Goal: Ask a question

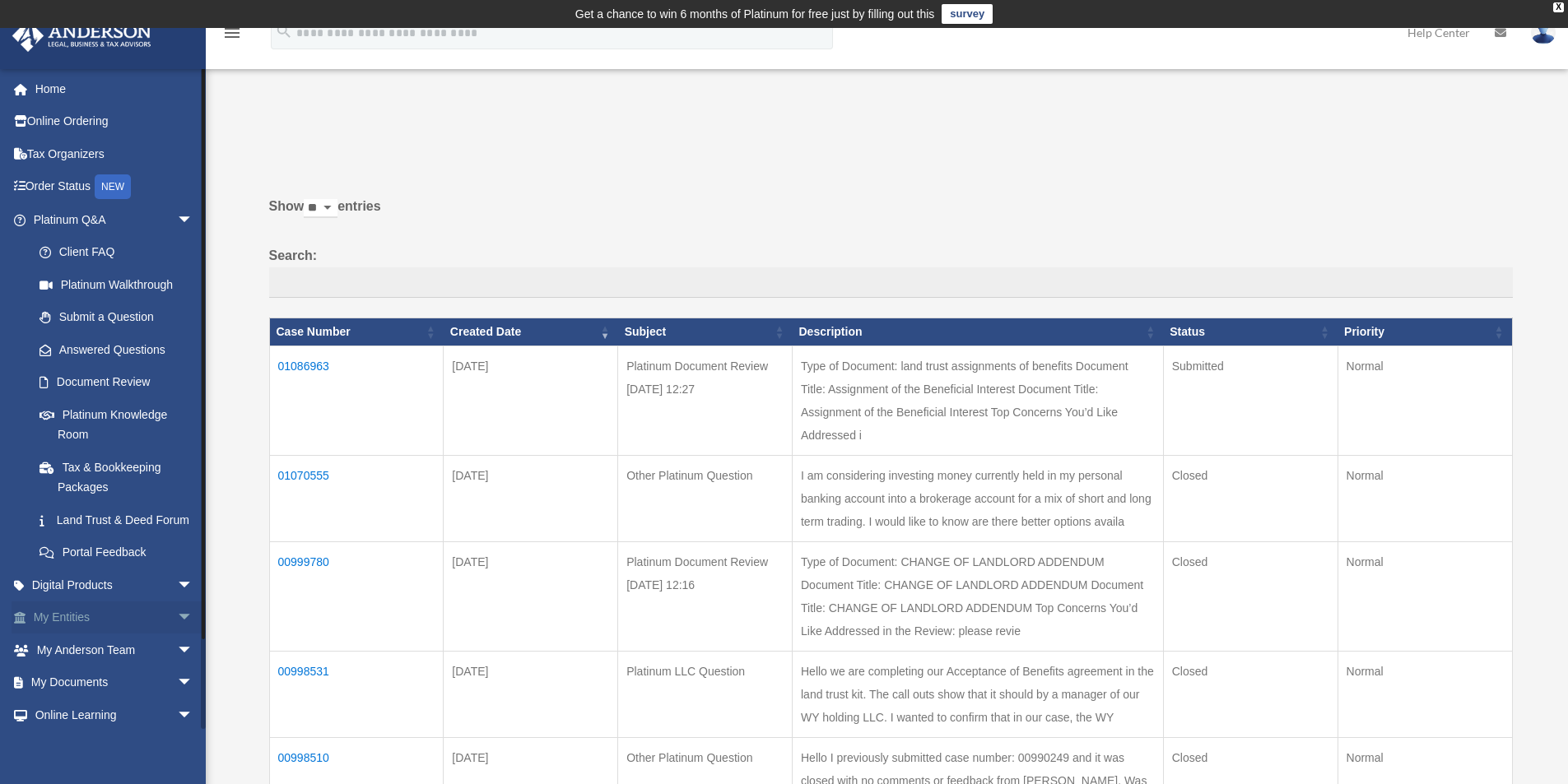
click at [177, 633] on span "arrow_drop_down" at bounding box center [193, 618] width 33 height 34
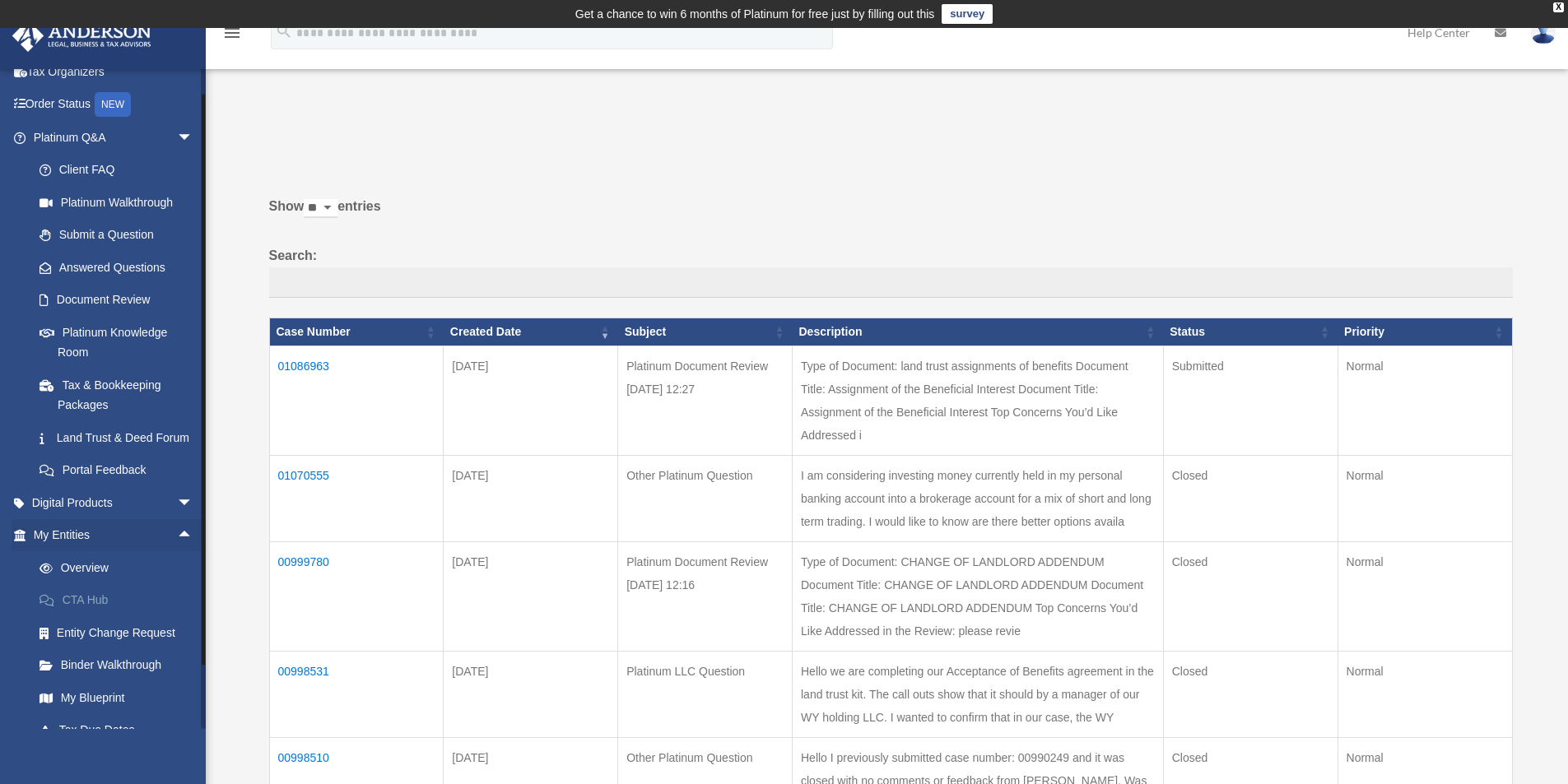
scroll to position [247, 0]
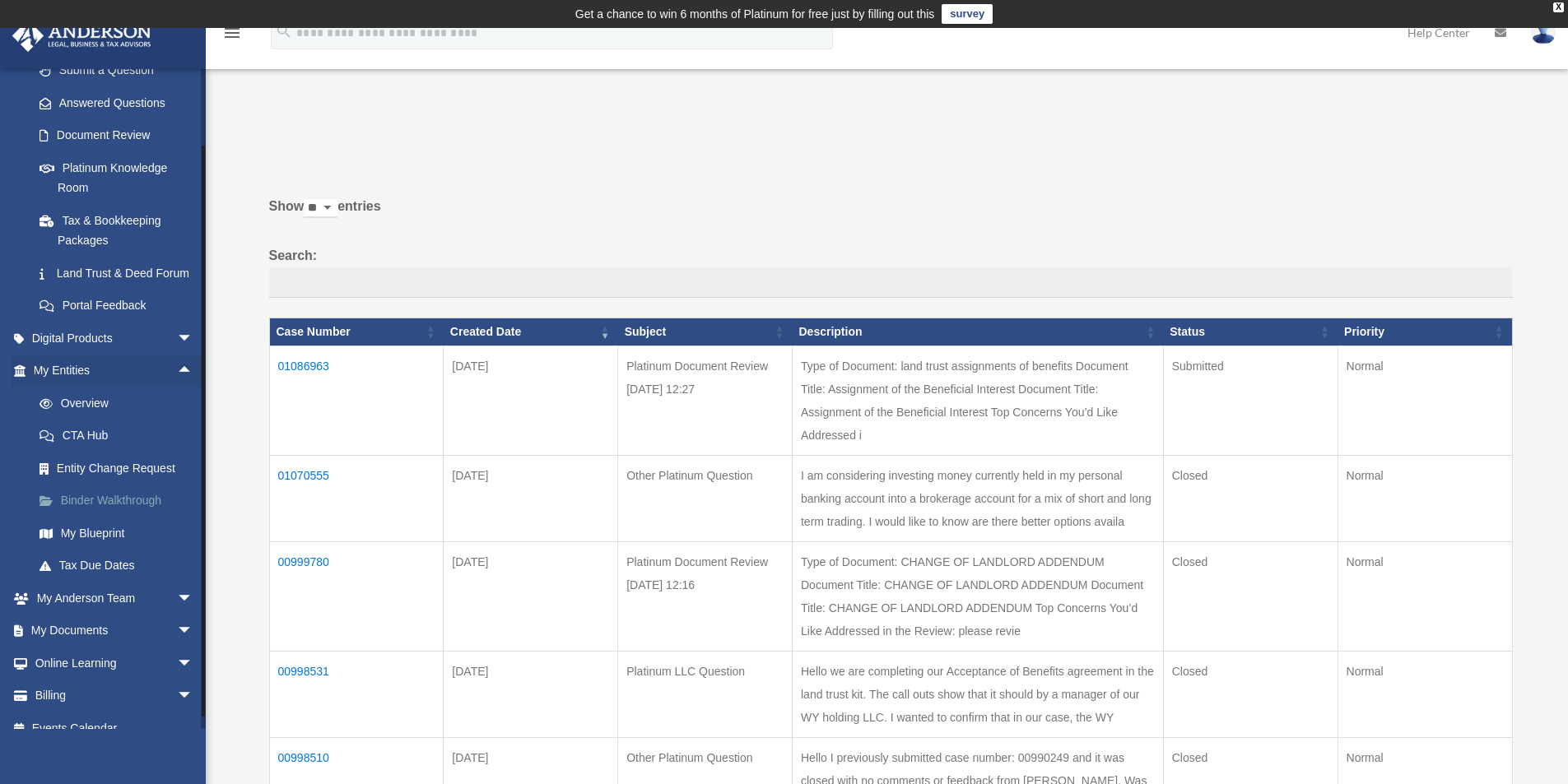
click at [104, 517] on link "Binder Walkthrough" at bounding box center [120, 501] width 195 height 33
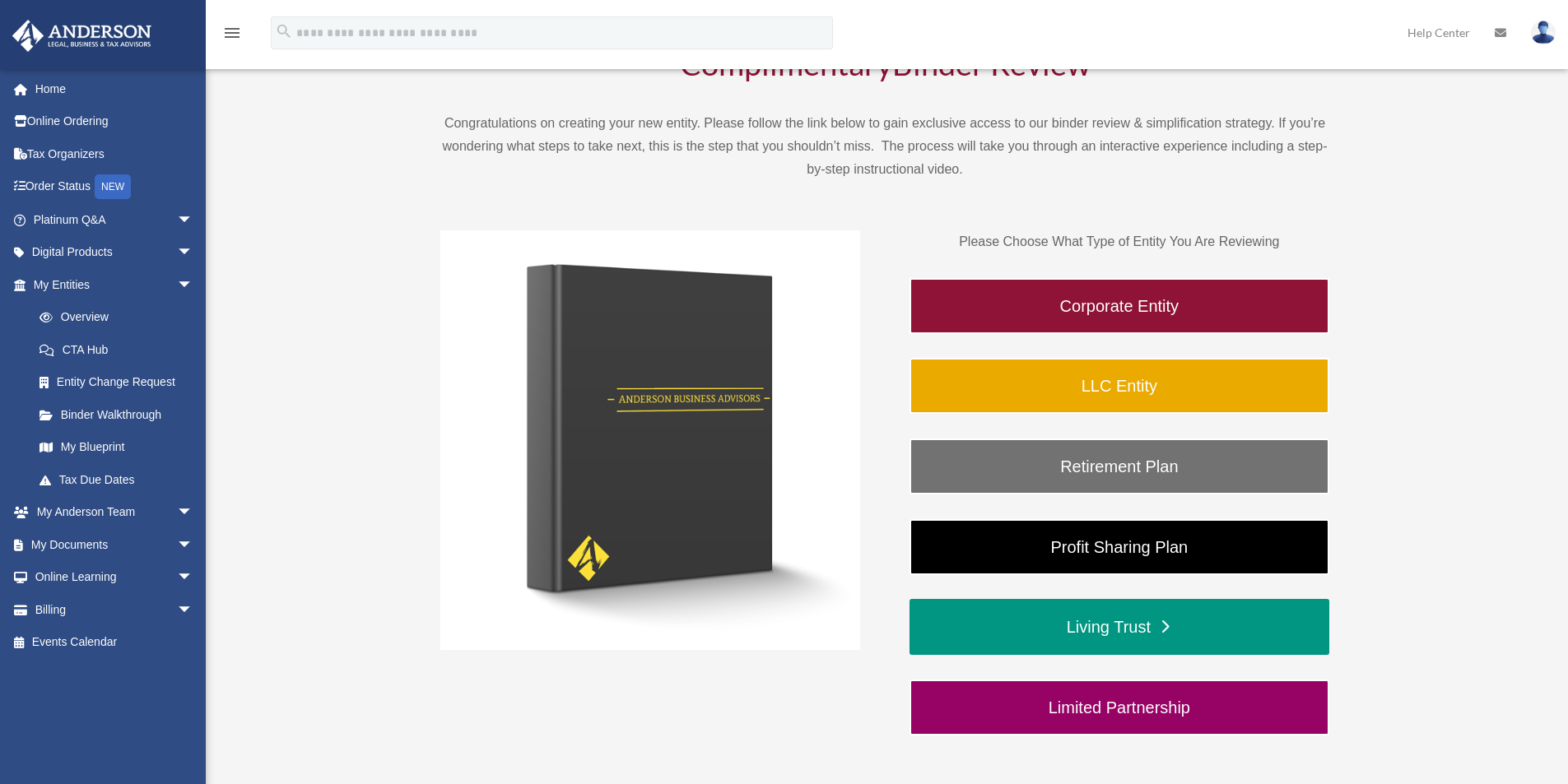
scroll to position [83, 0]
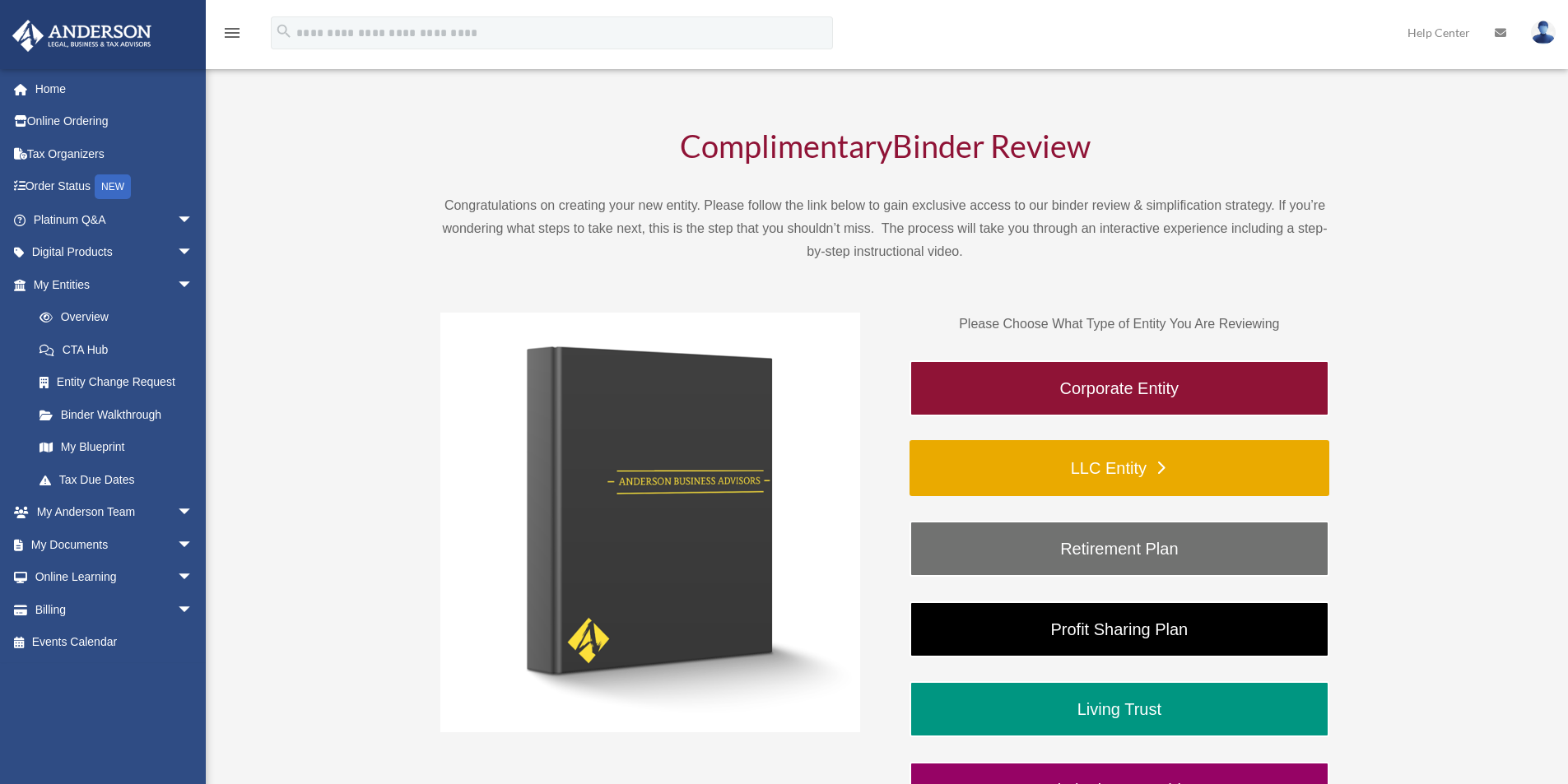
click at [1107, 463] on link "LLC Entity" at bounding box center [1119, 468] width 420 height 56
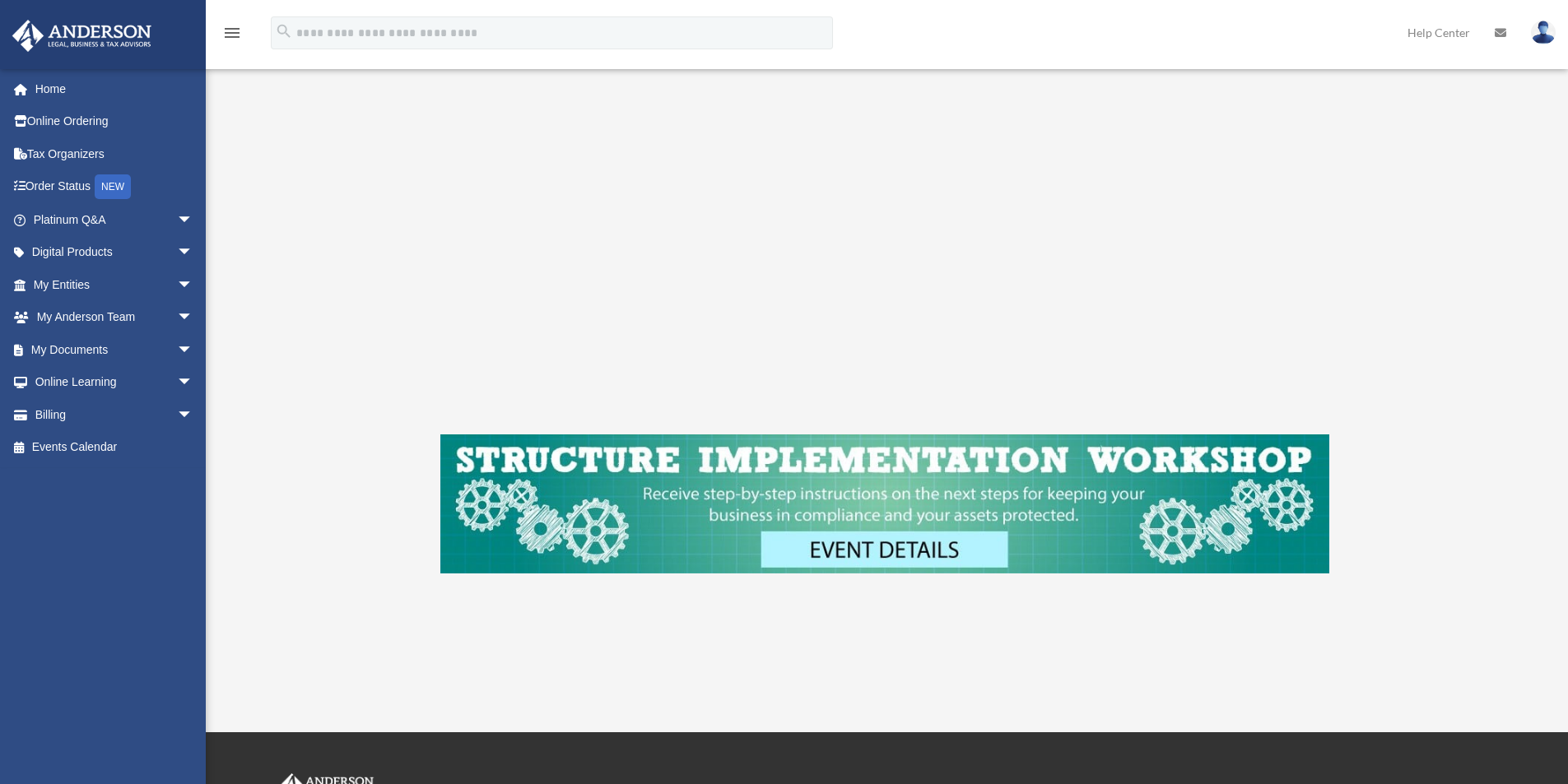
scroll to position [412, 0]
click at [72, 281] on link "My Entities arrow_drop_down" at bounding box center [114, 285] width 206 height 33
click at [177, 289] on span "arrow_drop_down" at bounding box center [193, 285] width 33 height 34
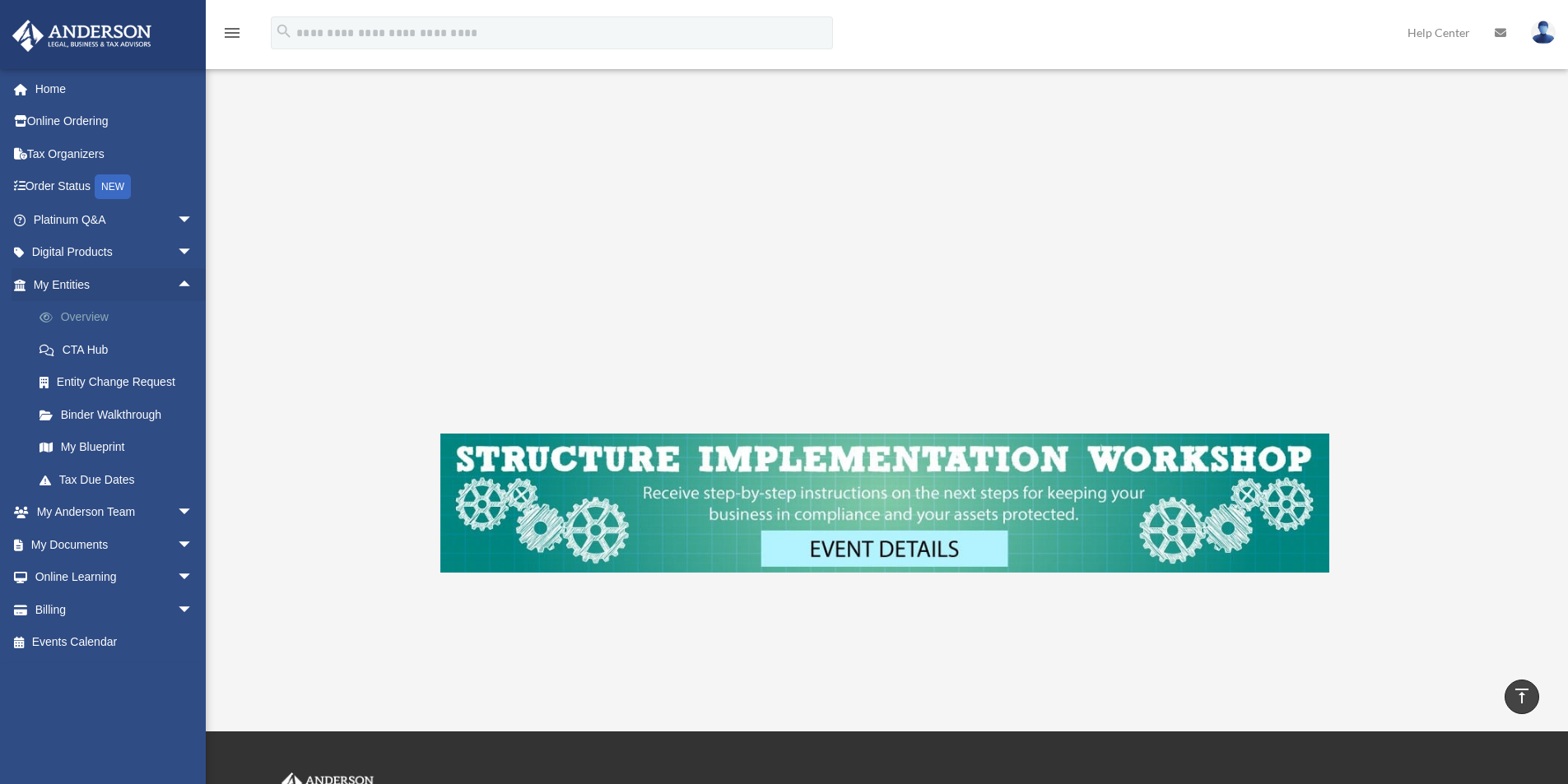
click at [90, 318] on link "Overview" at bounding box center [120, 318] width 195 height 33
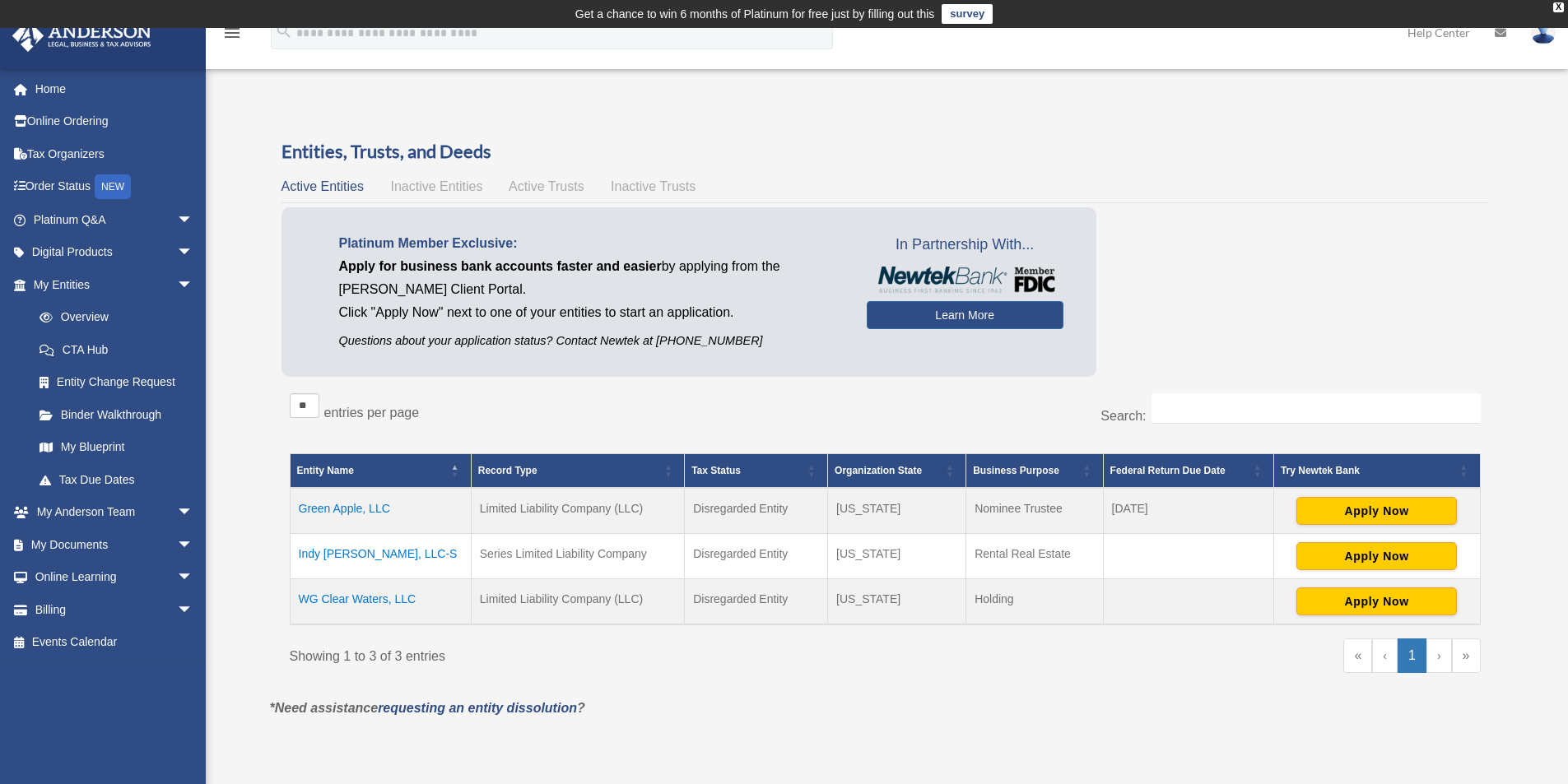
click at [387, 549] on td "Indy Crystal Waters, LLC-S" at bounding box center [380, 556] width 181 height 45
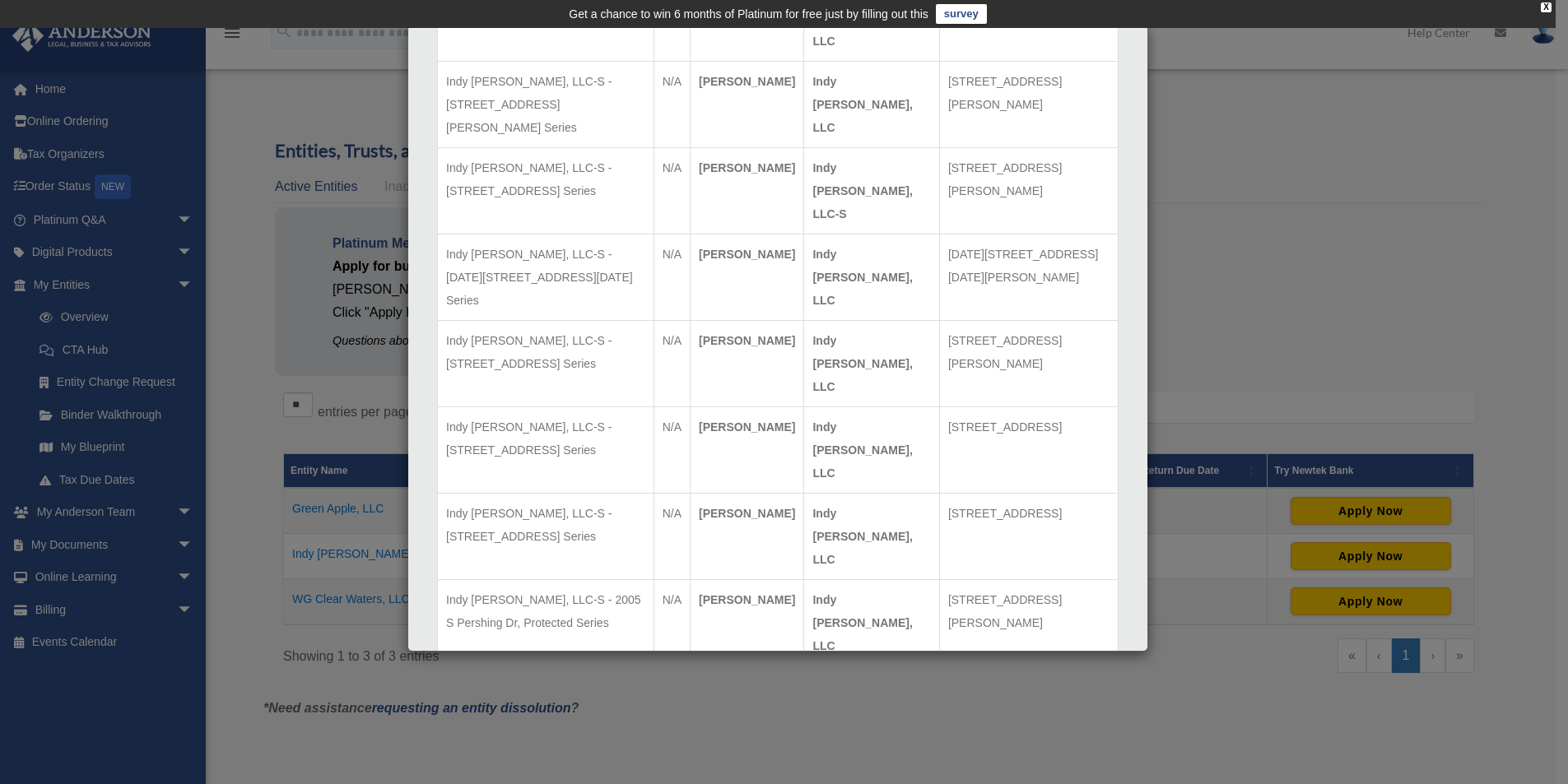
scroll to position [1993, 0]
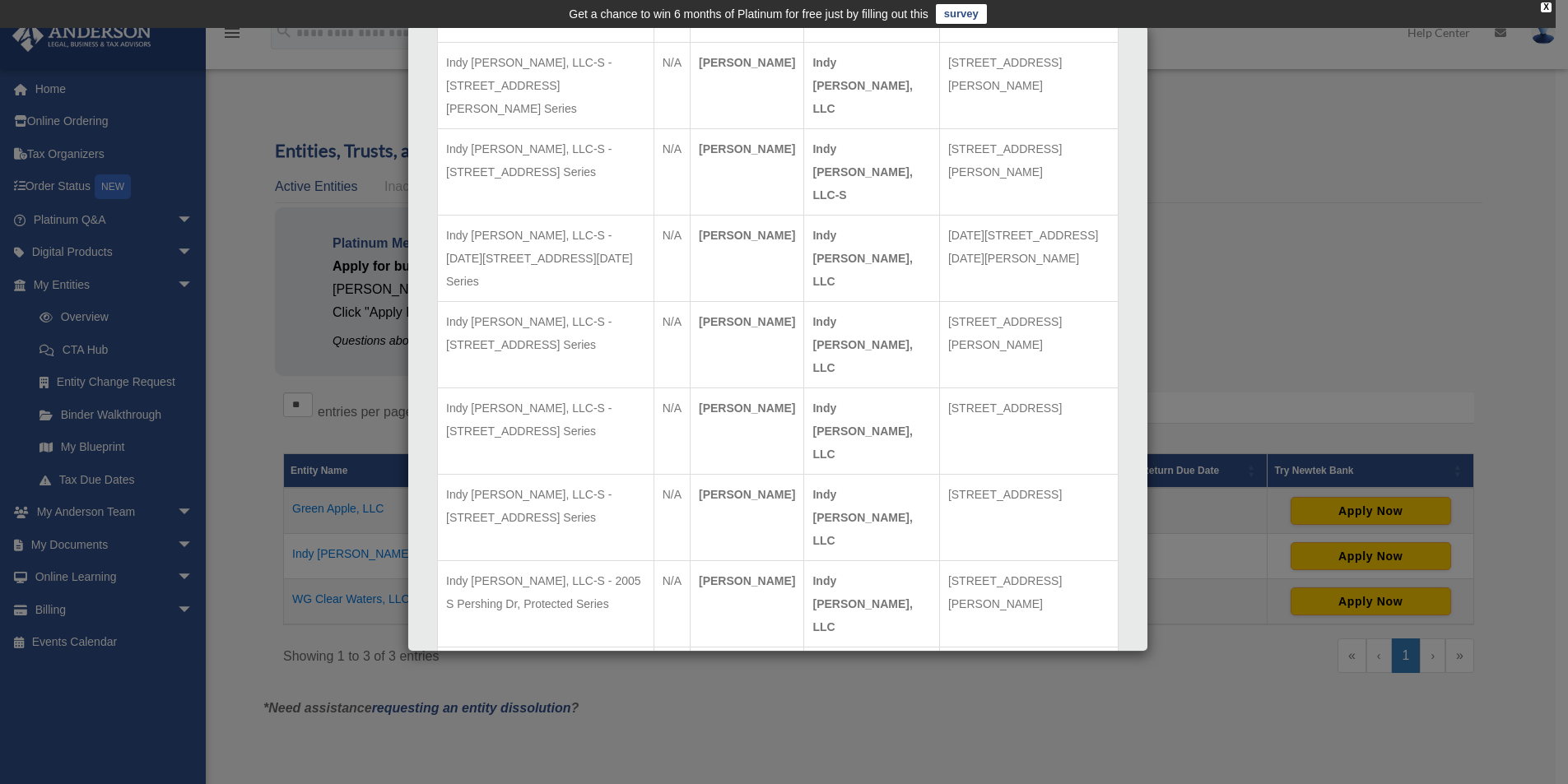
drag, startPoint x: 822, startPoint y: 502, endPoint x: 1033, endPoint y: 494, distance: 211.2
click at [1033, 647] on tr "Indy Crystal Waters, LLC-S - 2202 Silver St, Protected Series N/A Nehemiah Will…" at bounding box center [778, 690] width 681 height 86
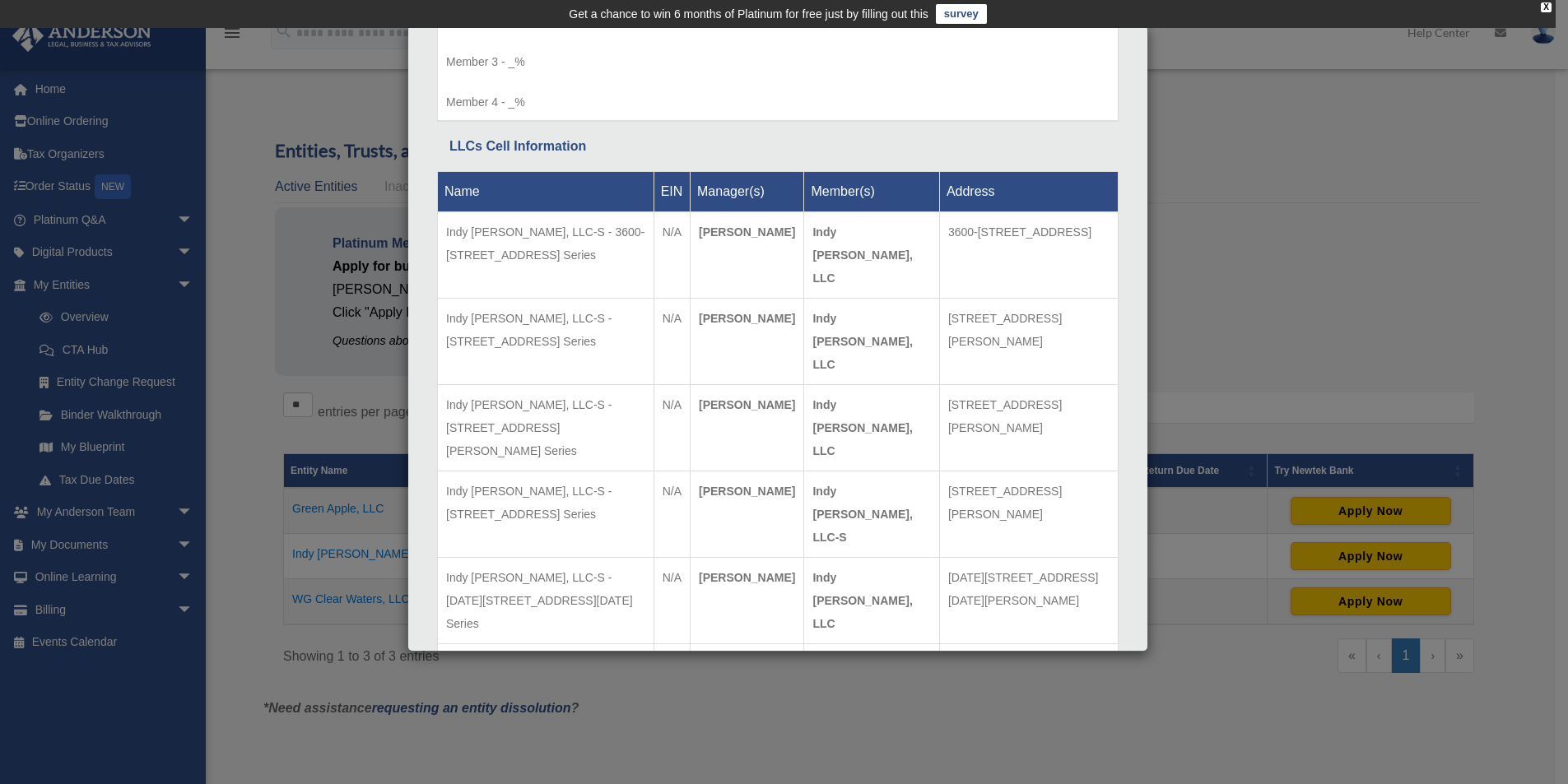
scroll to position [1582, 0]
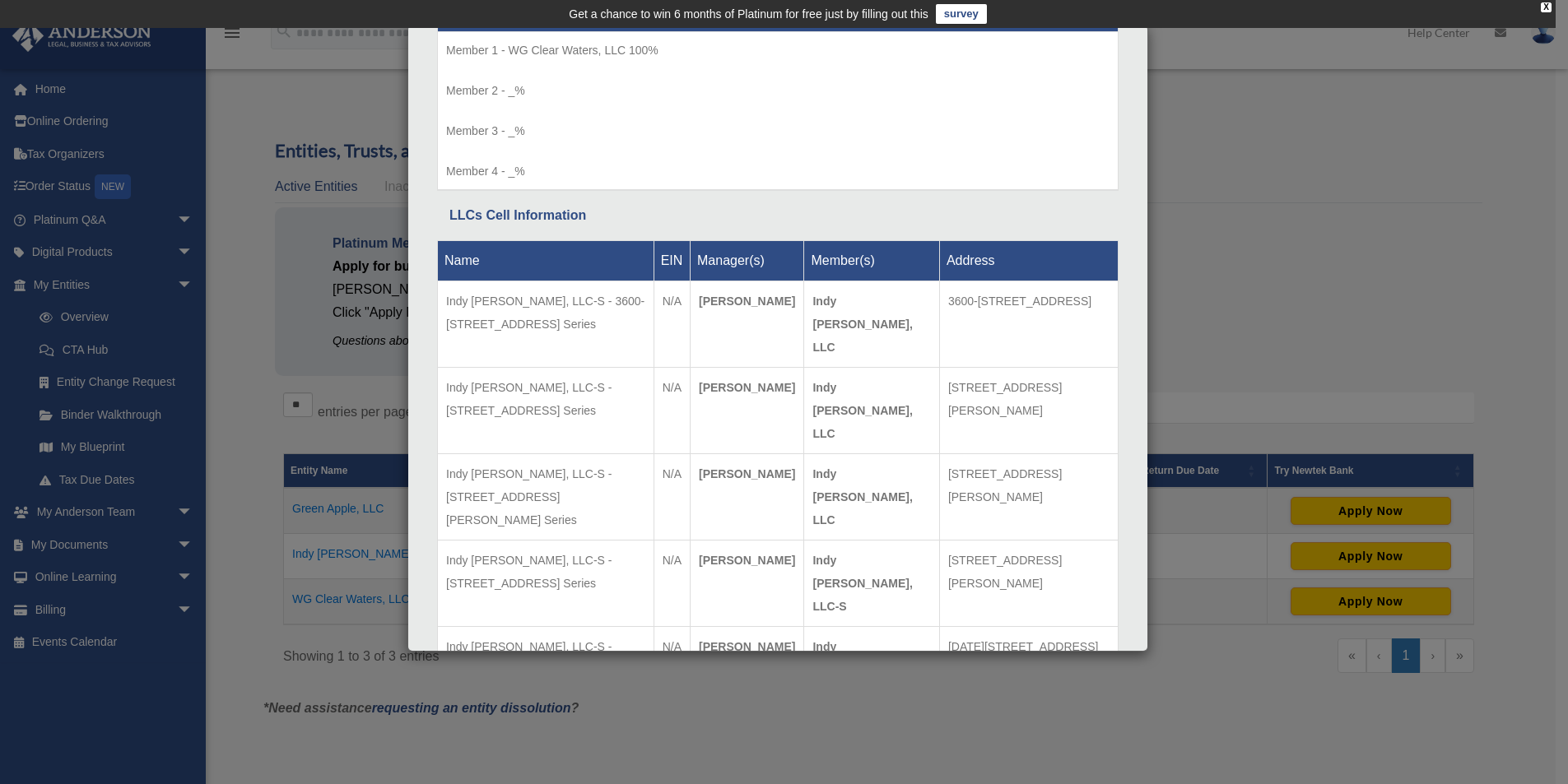
click at [517, 338] on td "Indy Crystal Waters, LLC-S - 3600-3602 N Franklin St, Protected Series" at bounding box center [546, 324] width 217 height 86
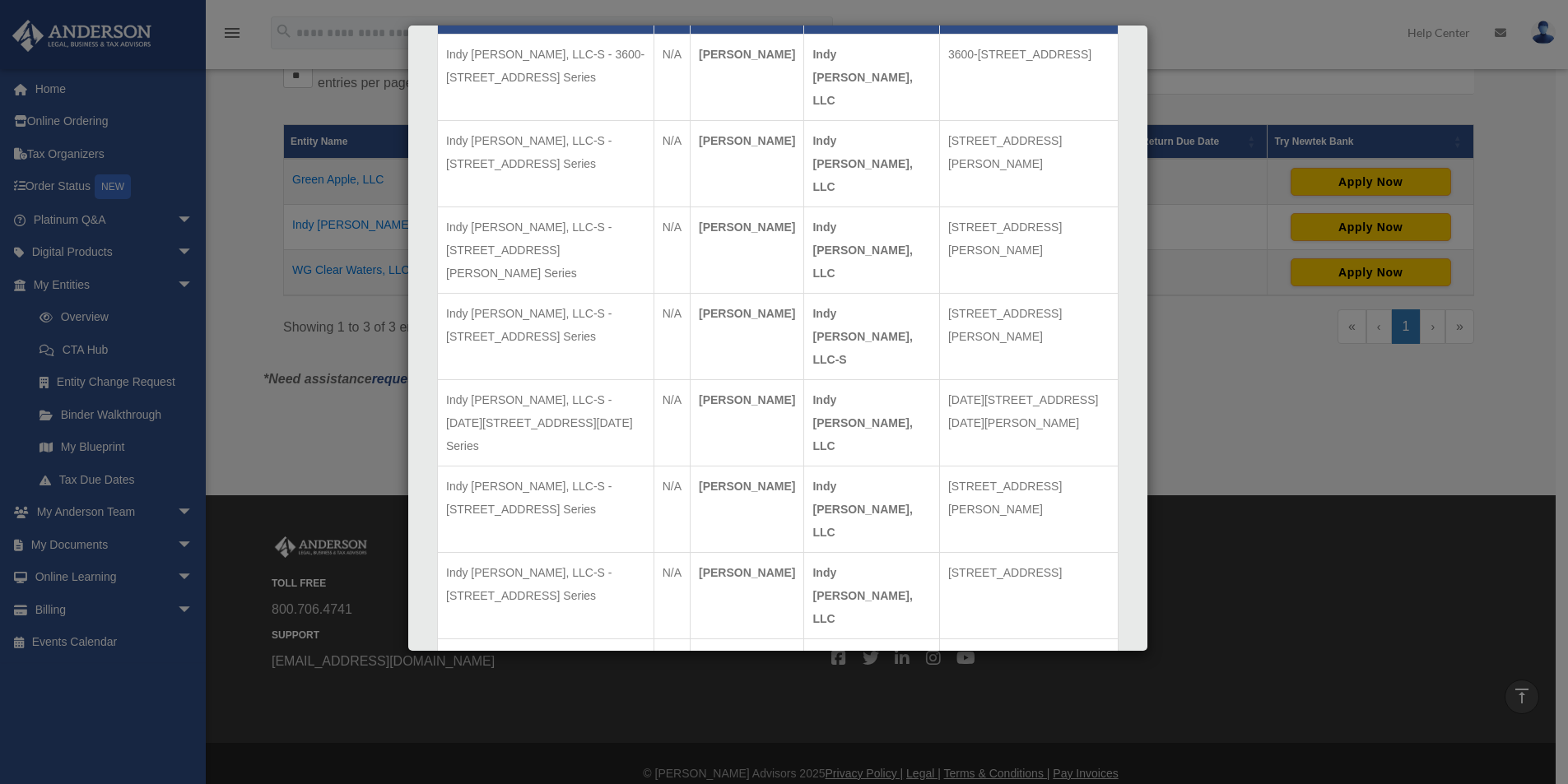
scroll to position [1664, 0]
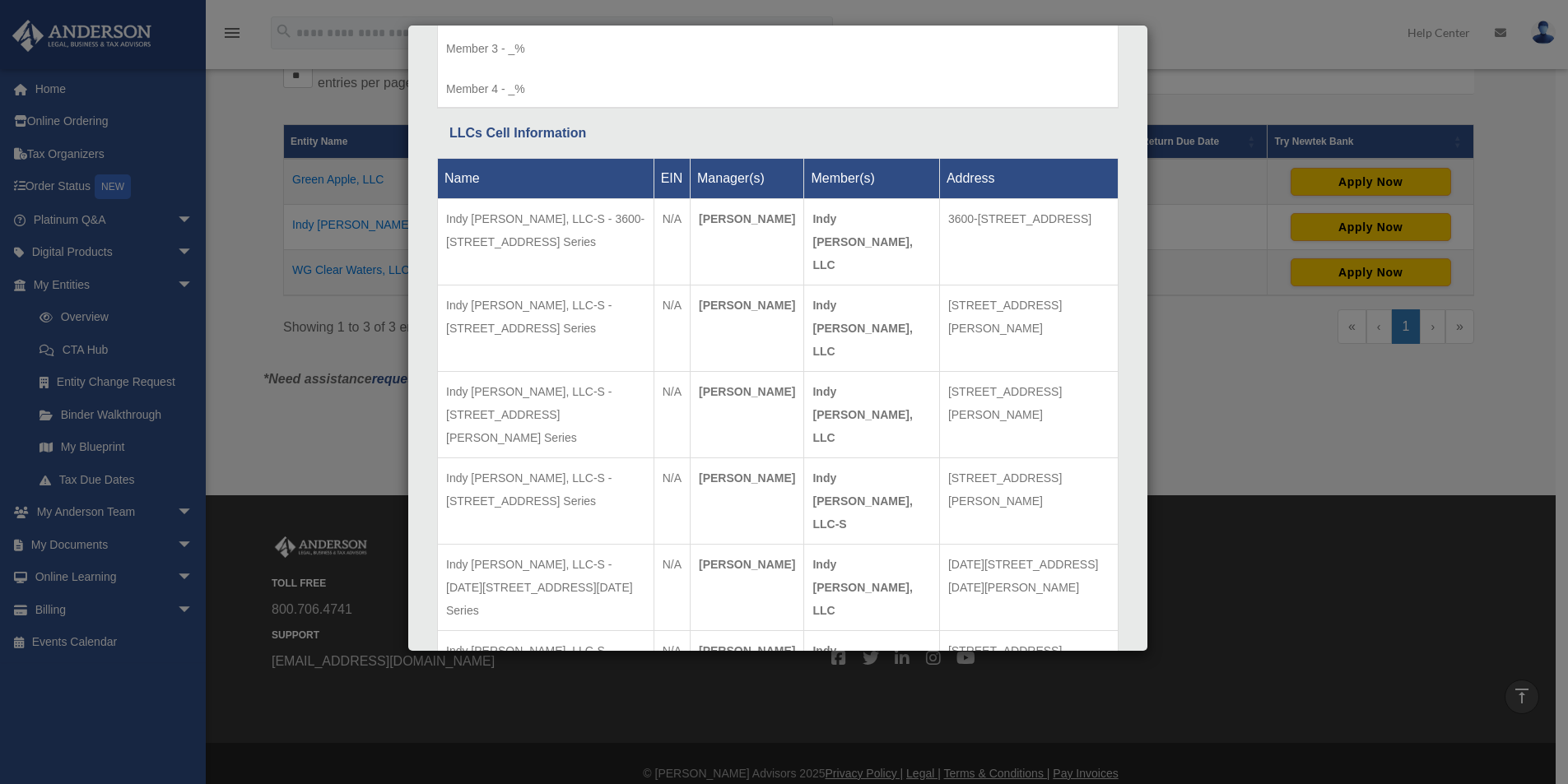
click at [1413, 457] on div "Details × Articles Sent Organizational Date" at bounding box center [784, 392] width 1568 height 784
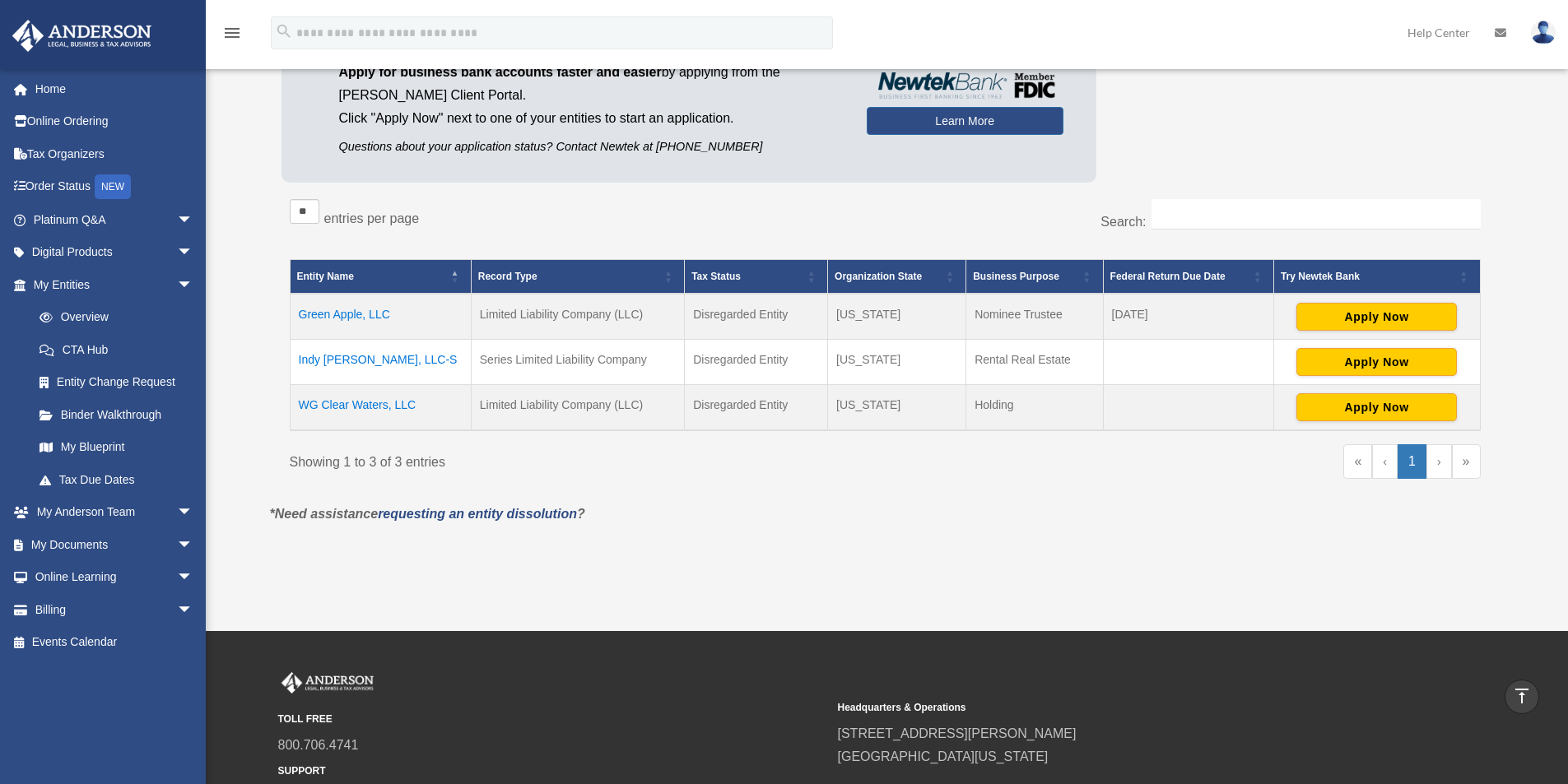
scroll to position [164, 0]
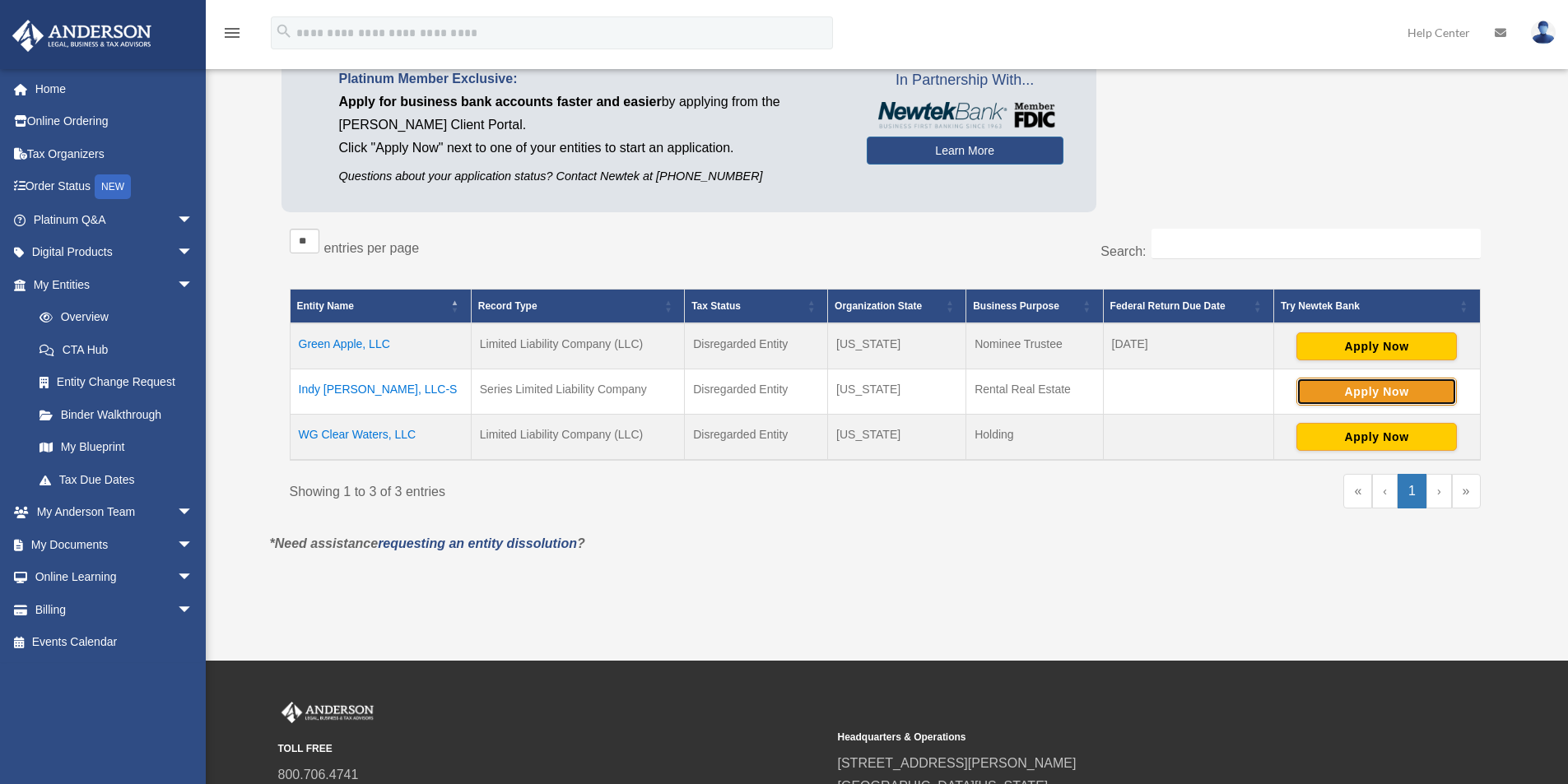
click at [1383, 388] on button "Apply Now" at bounding box center [1376, 392] width 160 height 28
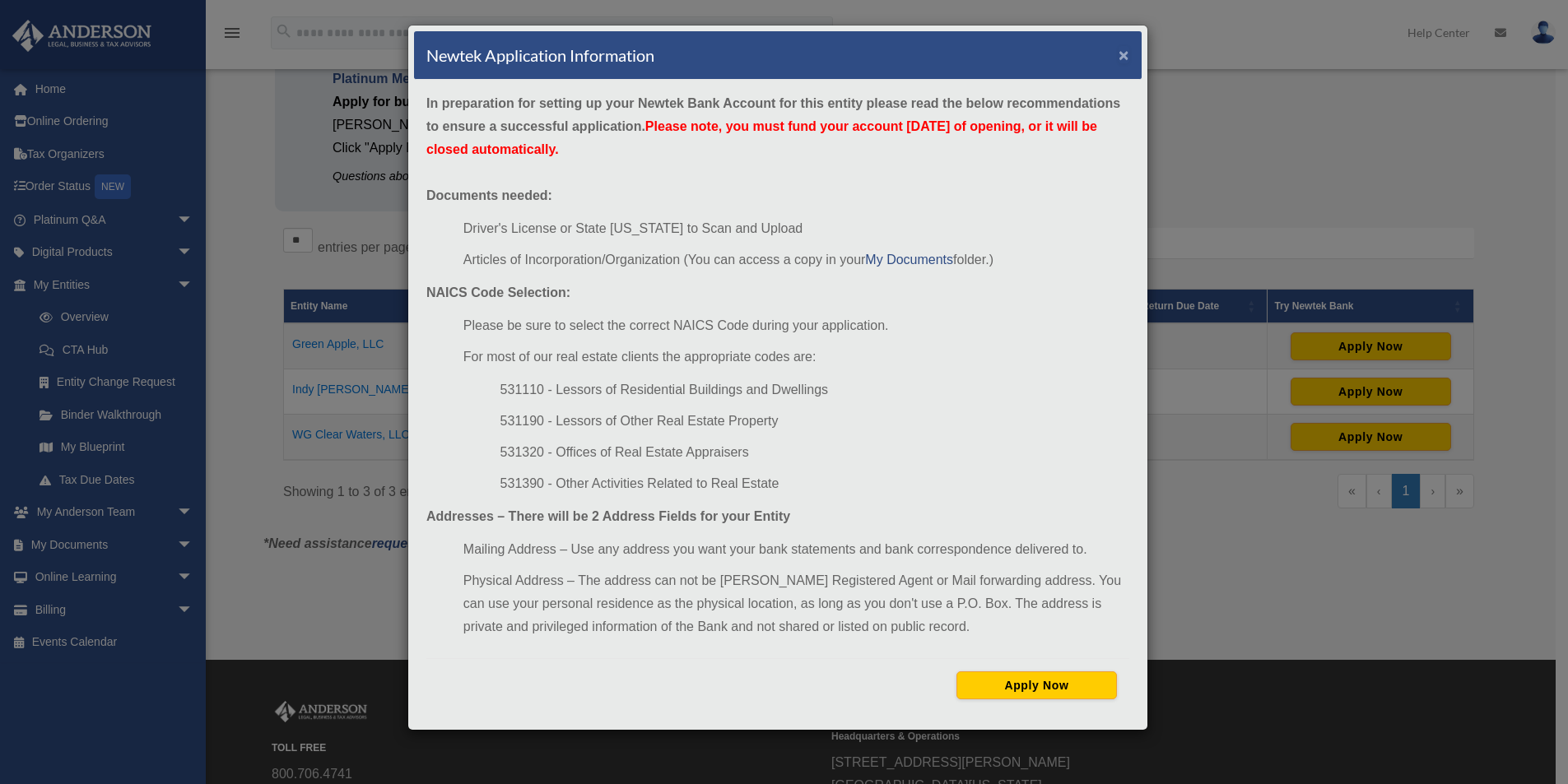
click at [1124, 50] on button "×" at bounding box center [1123, 55] width 10 height 17
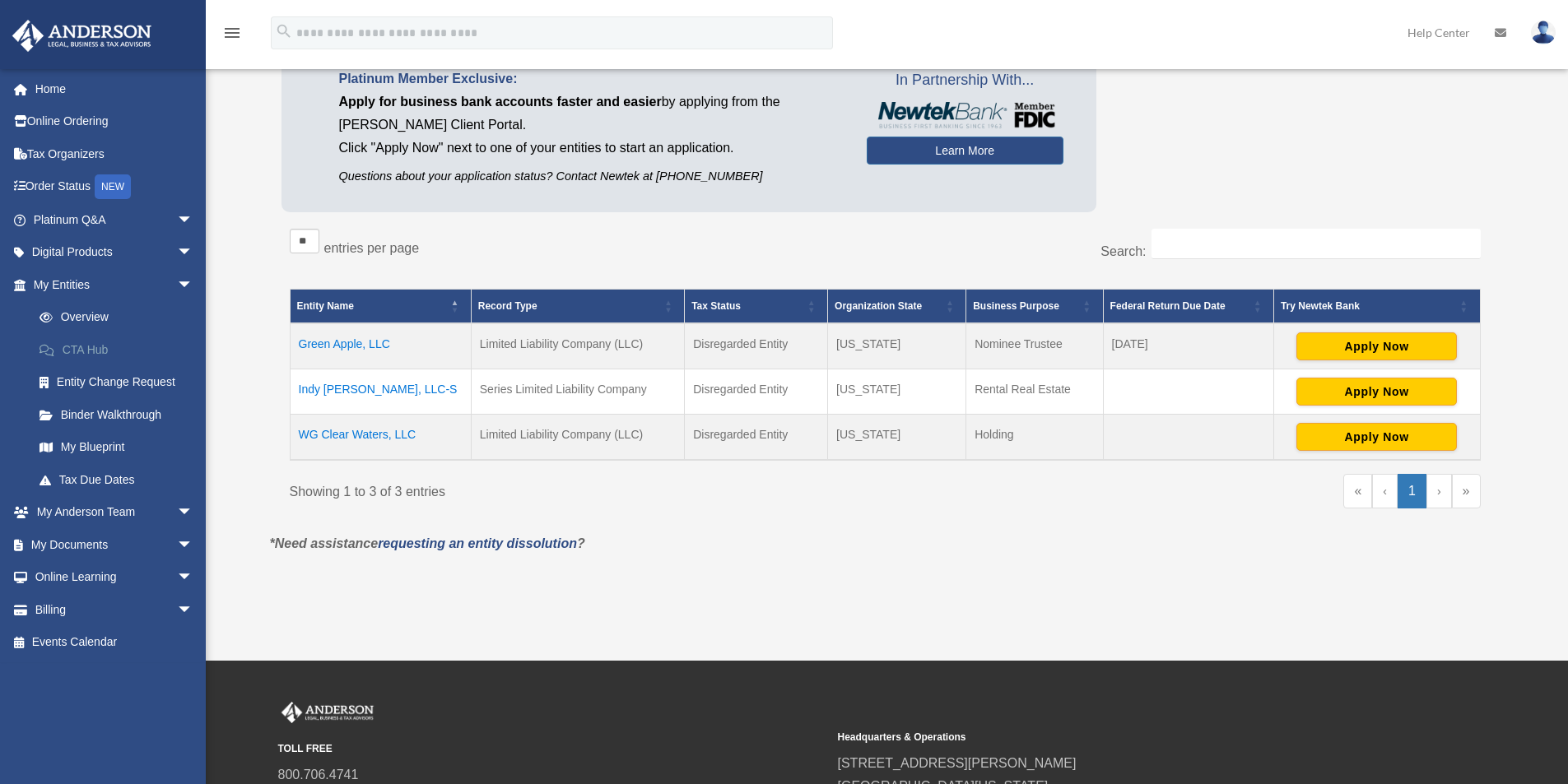
click at [91, 345] on link "CTA Hub" at bounding box center [120, 350] width 195 height 33
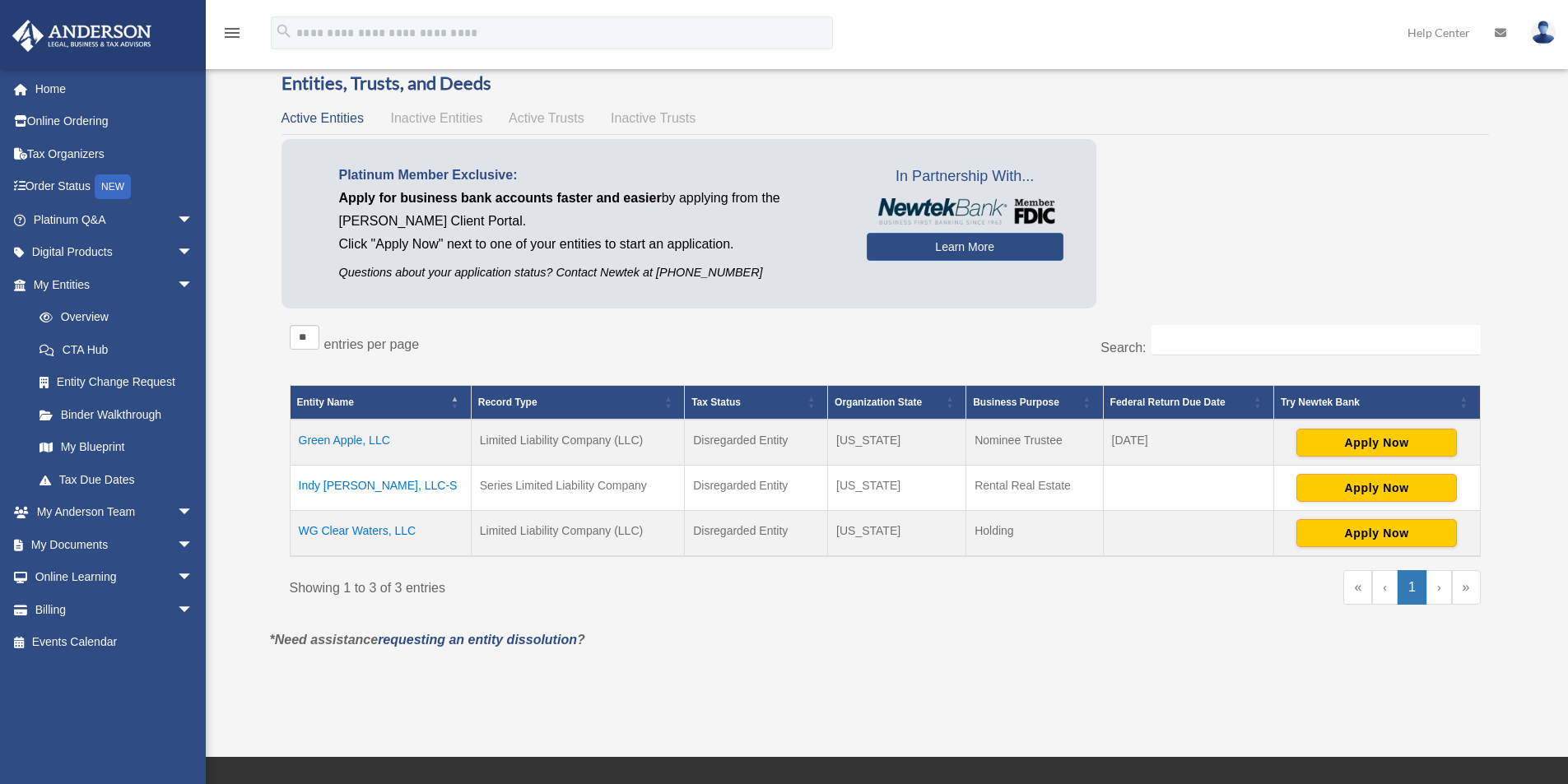
scroll to position [0, 0]
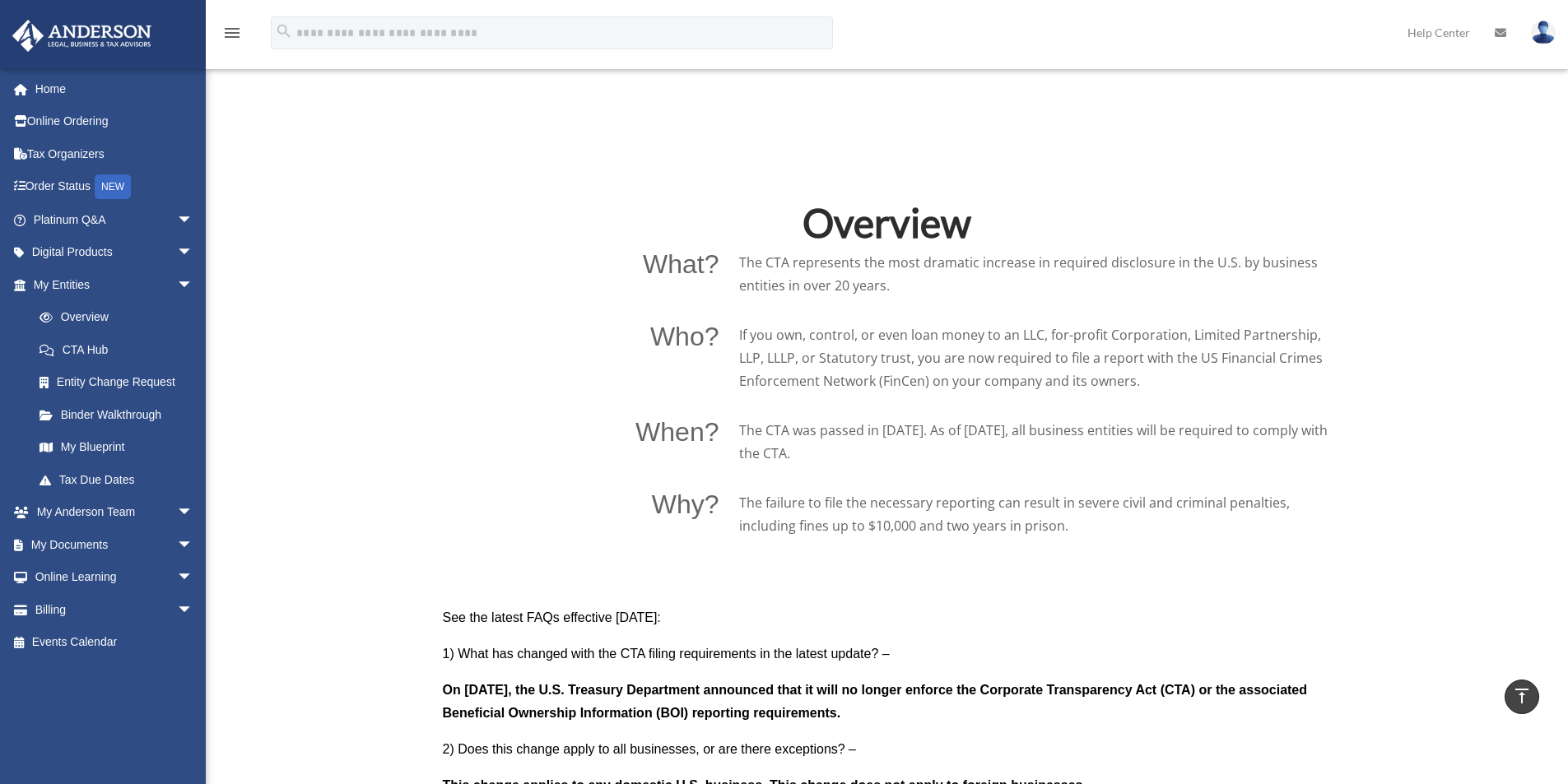
scroll to position [1233, 0]
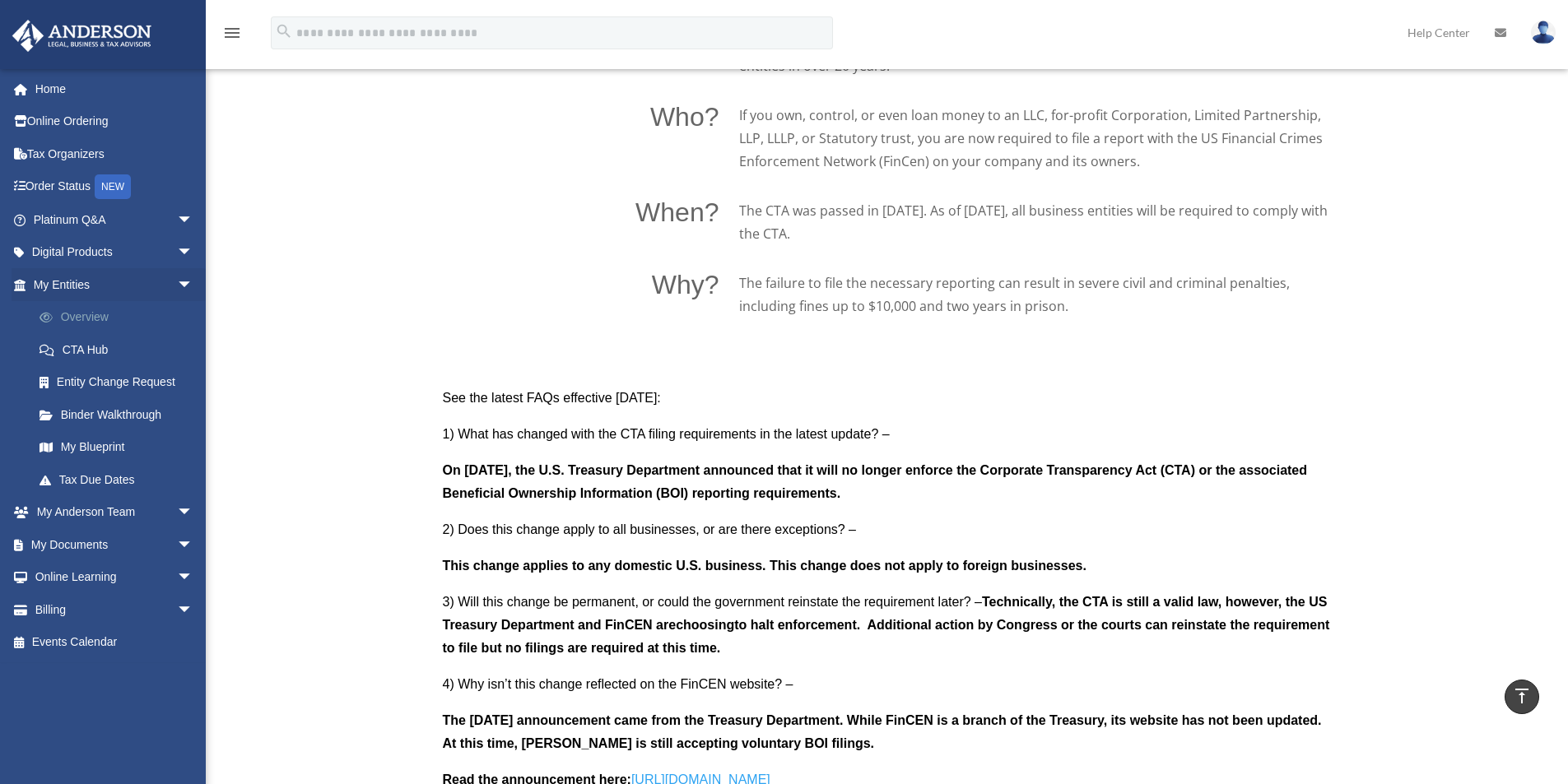
click at [84, 313] on link "Overview" at bounding box center [120, 318] width 195 height 33
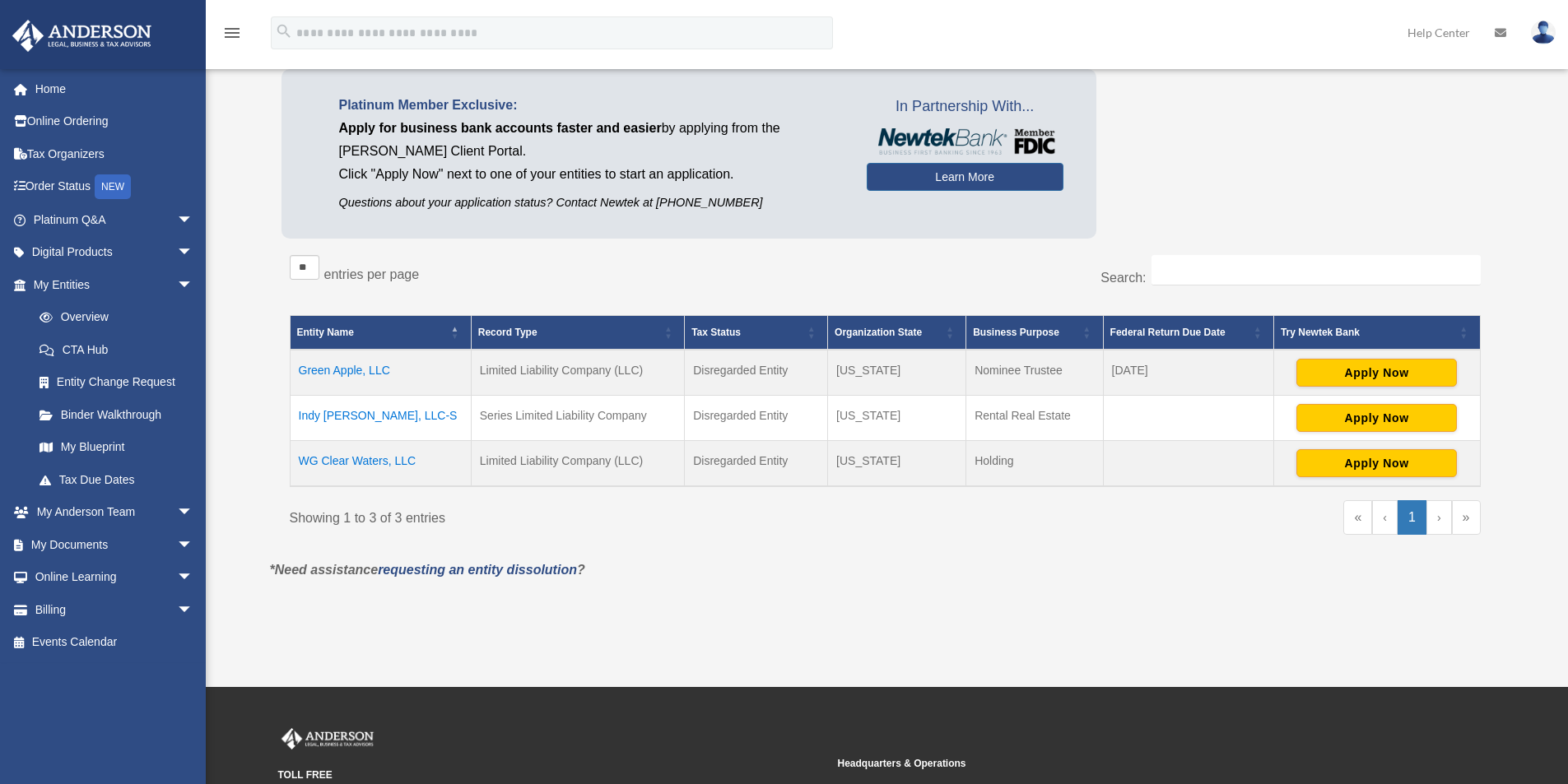
scroll to position [350, 0]
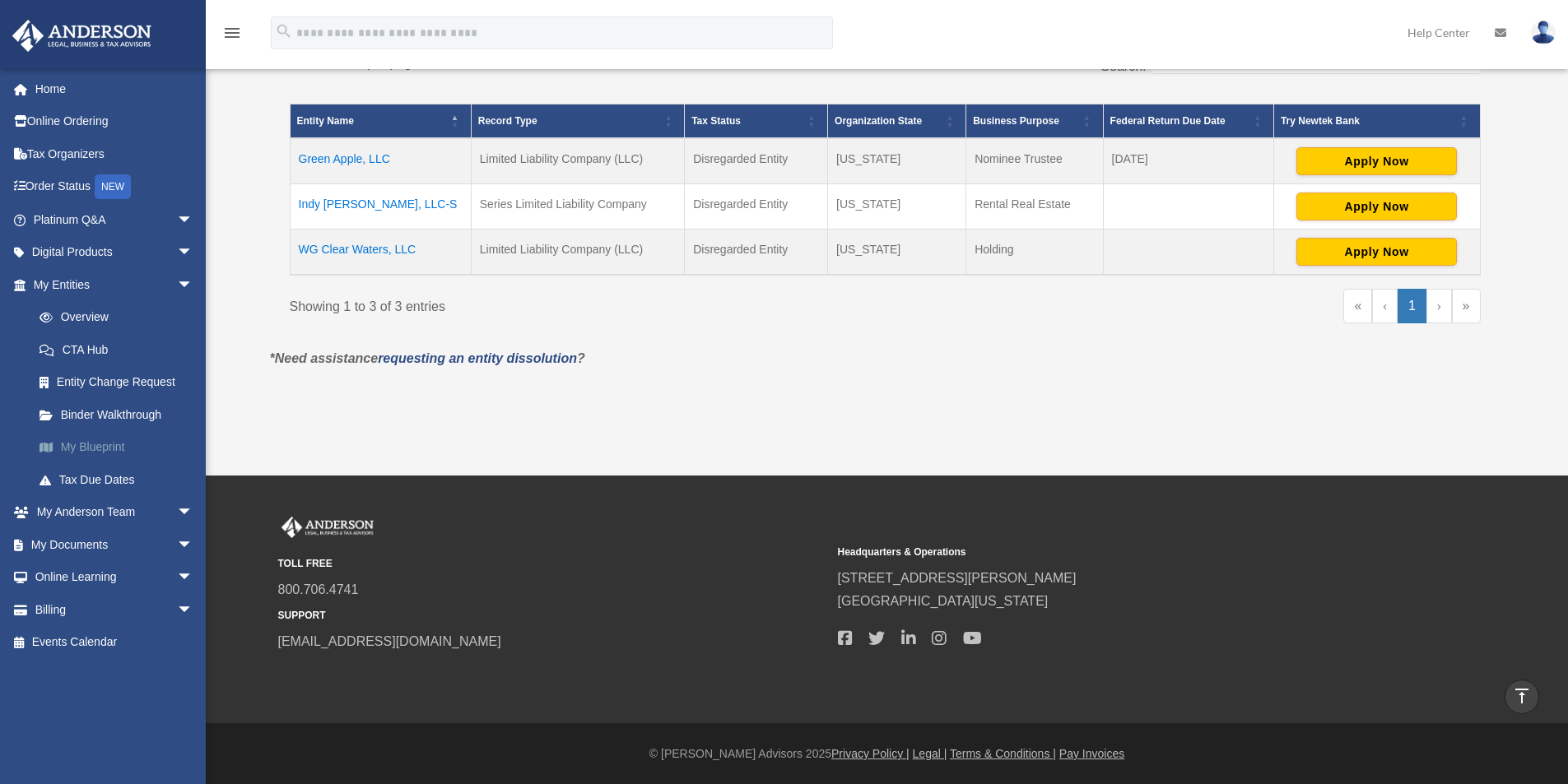
click at [64, 451] on link "My Blueprint" at bounding box center [120, 447] width 195 height 33
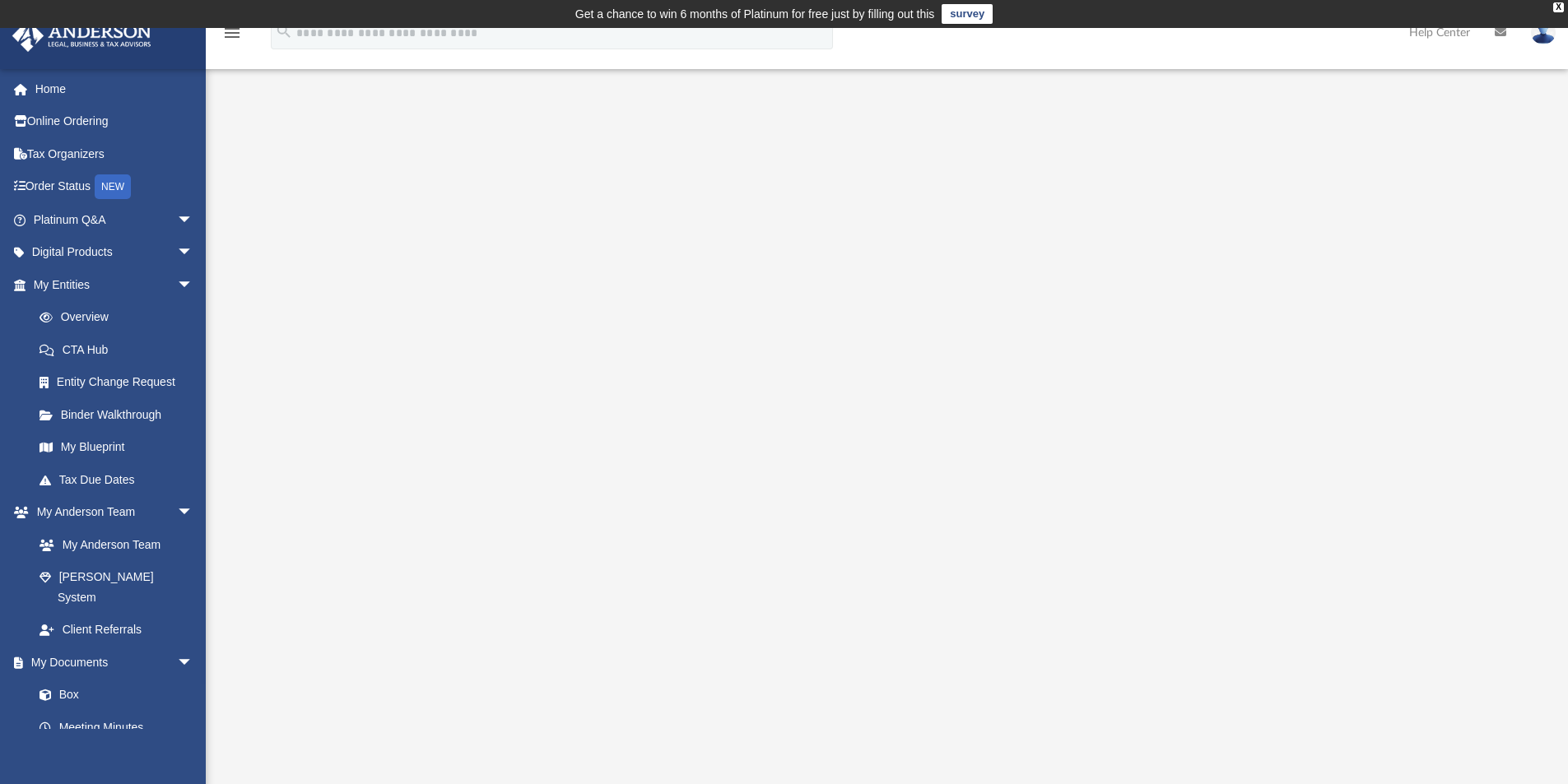
scroll to position [247, 0]
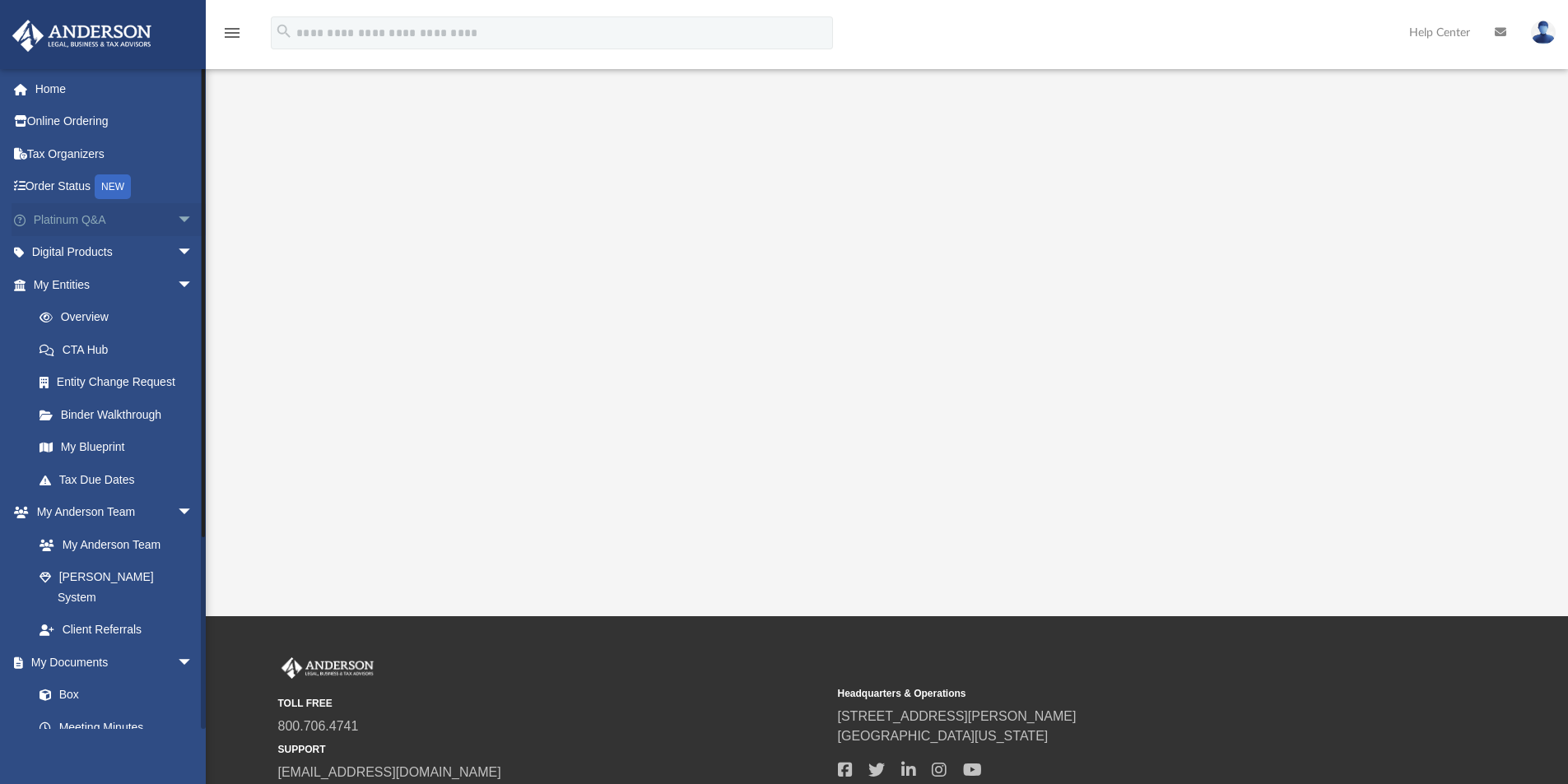
click at [177, 219] on span "arrow_drop_down" at bounding box center [193, 219] width 33 height 34
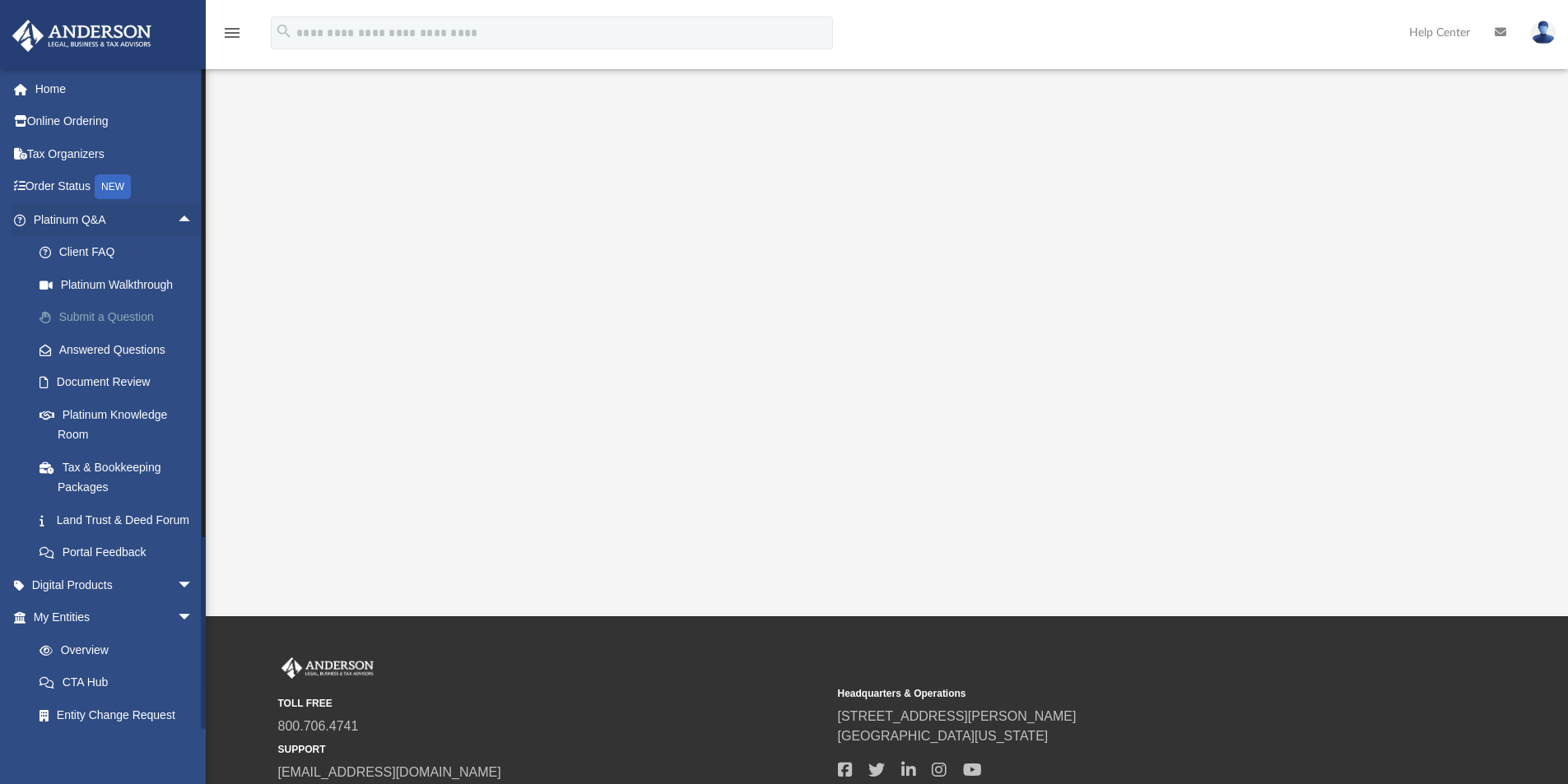
click at [124, 319] on link "Submit a Question" at bounding box center [120, 318] width 195 height 33
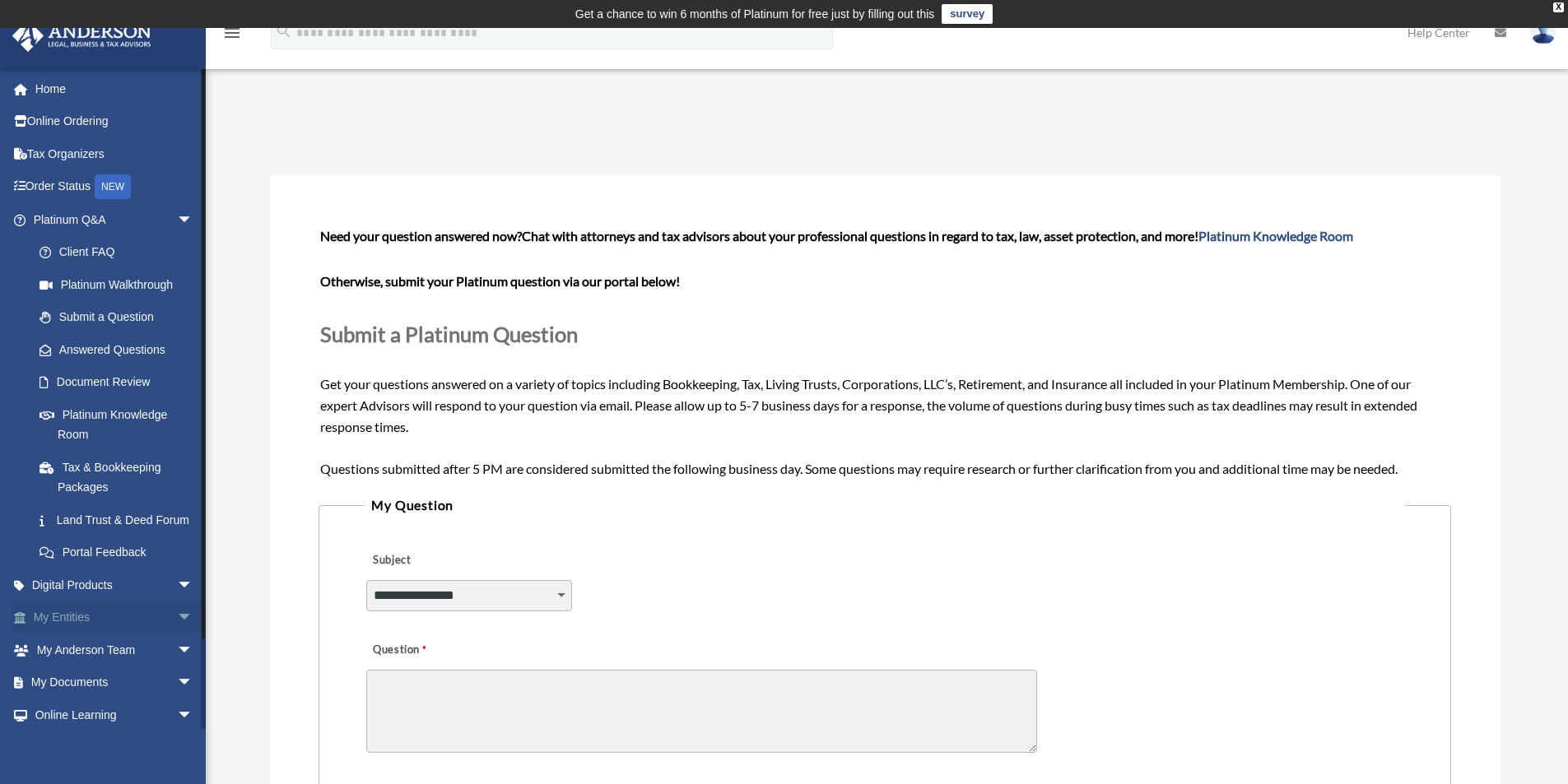
click at [177, 635] on span "arrow_drop_down" at bounding box center [193, 618] width 33 height 34
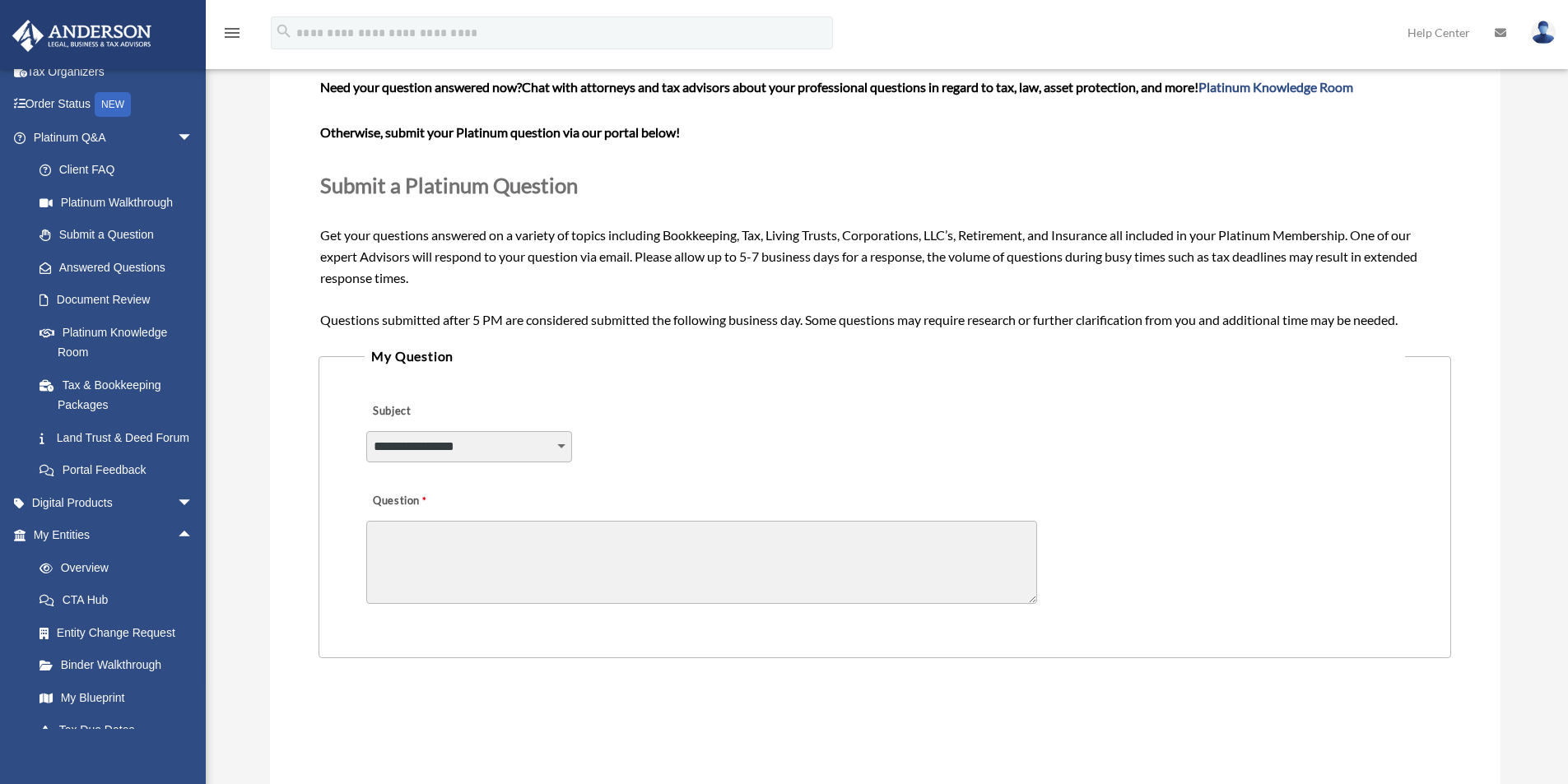
scroll to position [164, 0]
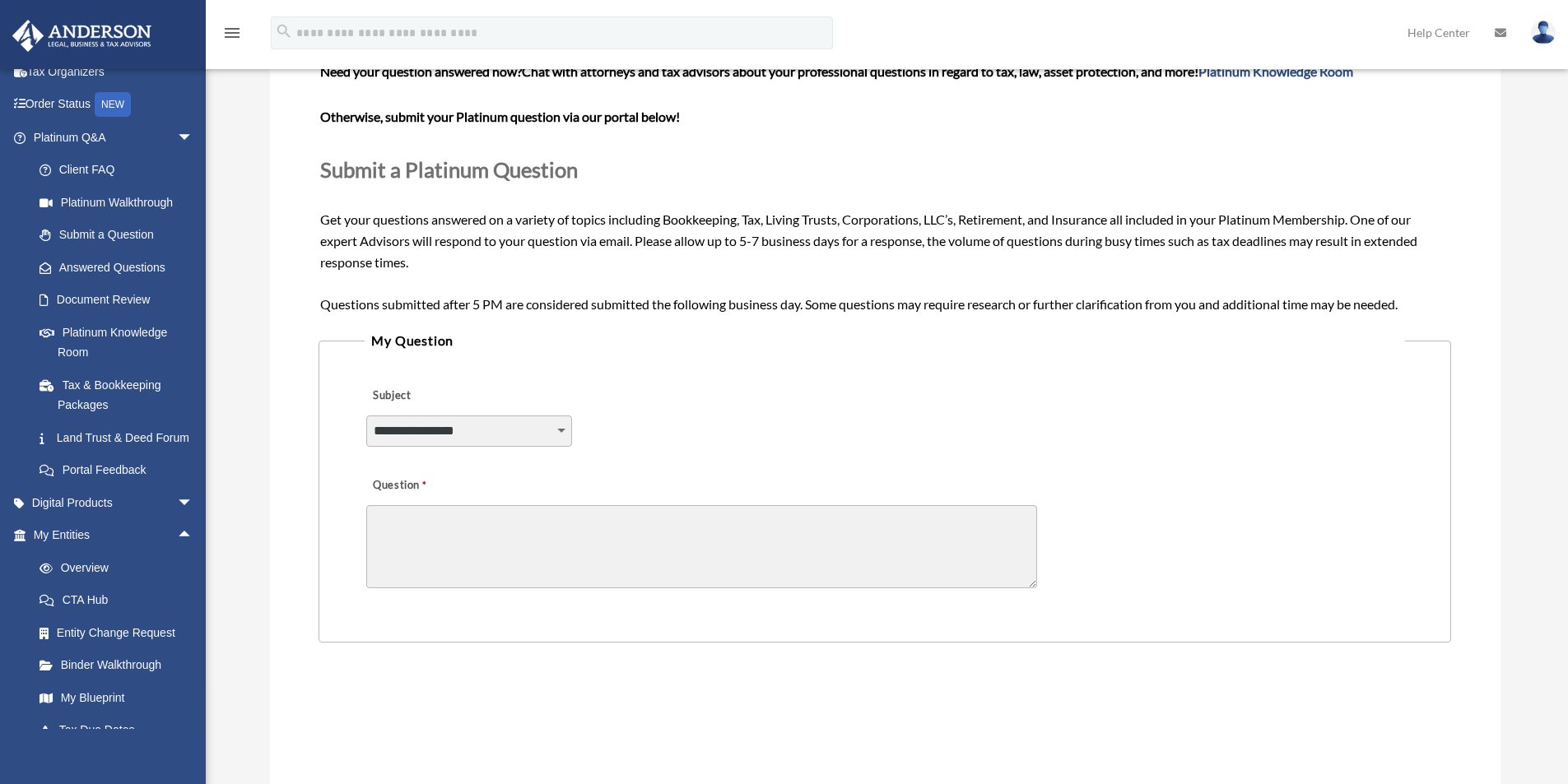
click at [430, 435] on select "**********" at bounding box center [469, 431] width 205 height 31
select select "******"
click at [367, 415] on select "**********" at bounding box center [469, 431] width 205 height 31
click at [479, 560] on textarea "Question" at bounding box center [702, 546] width 670 height 83
paste textarea "**********"
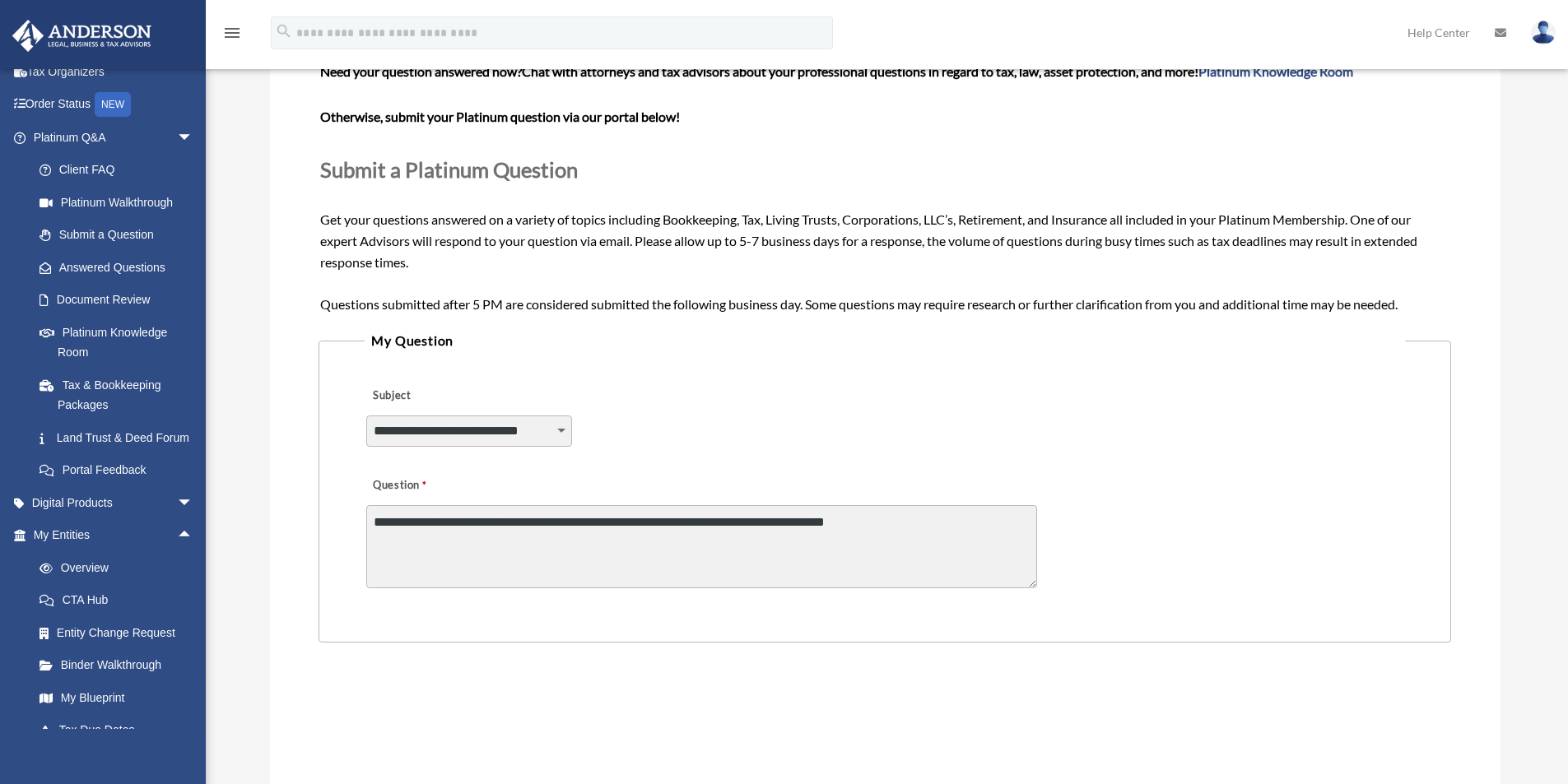
click at [684, 518] on textarea "**********" at bounding box center [702, 546] width 670 height 83
click at [690, 518] on textarea "**********" at bounding box center [702, 546] width 670 height 83
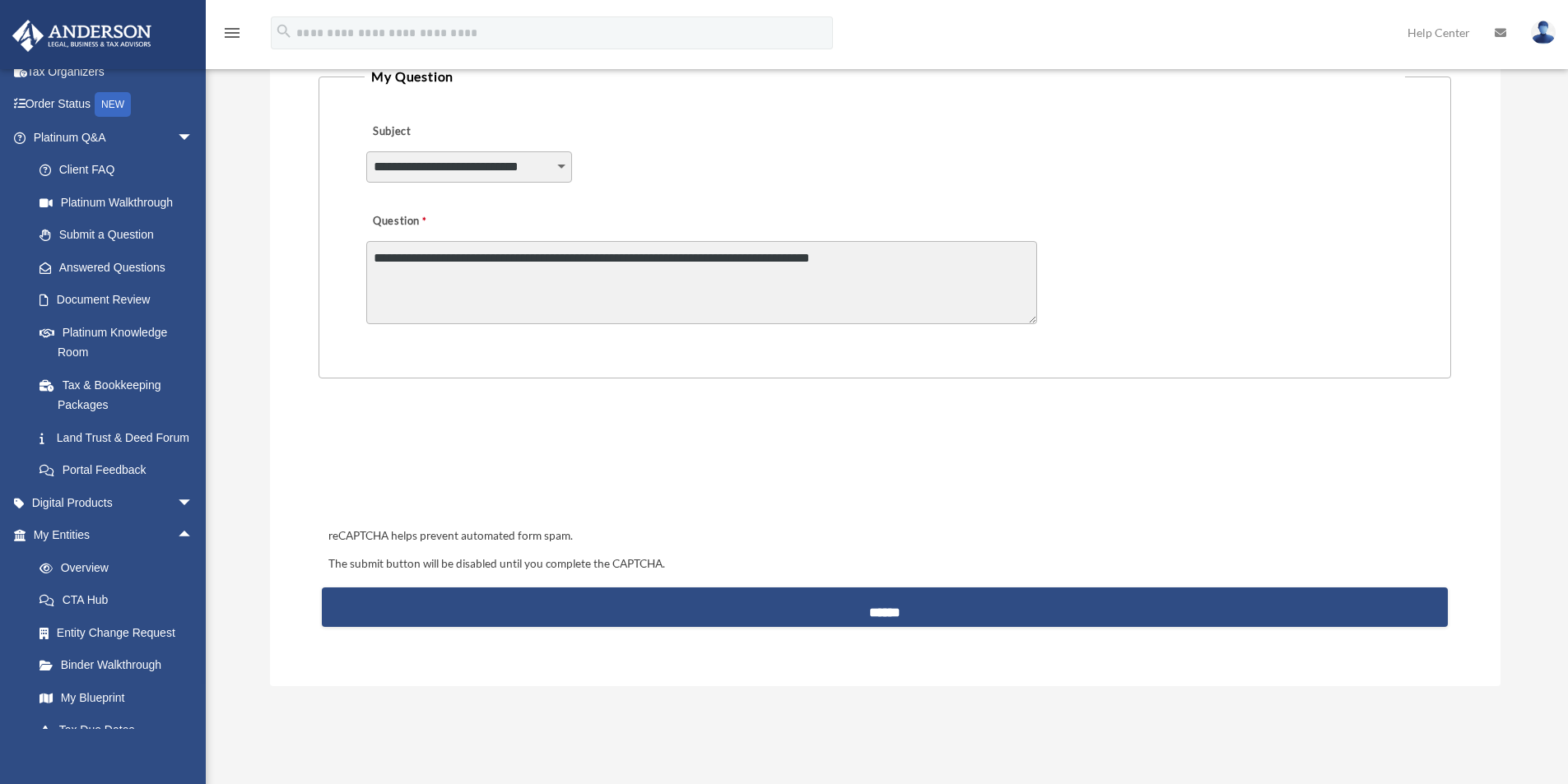
scroll to position [493, 0]
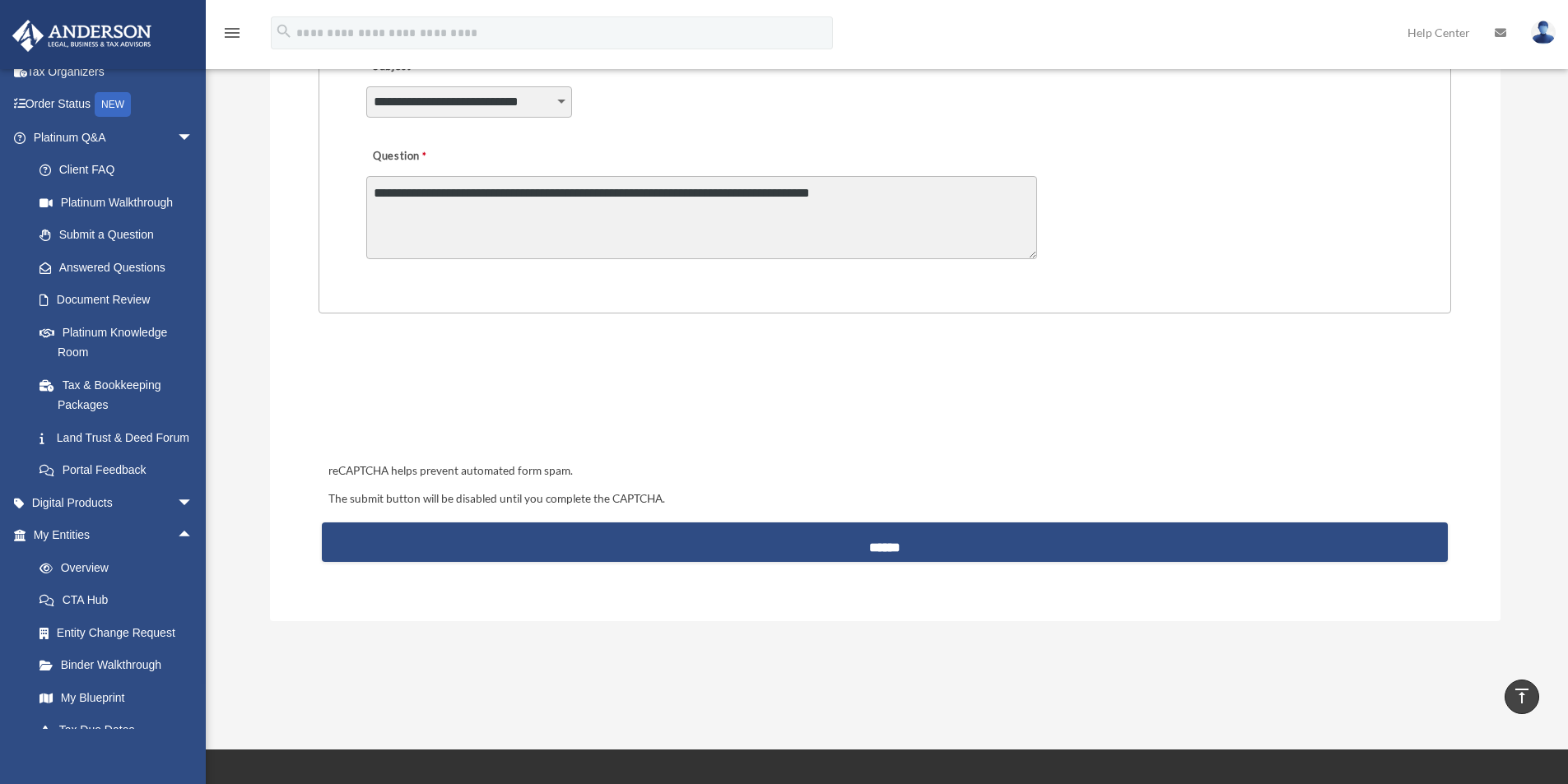
type textarea "**********"
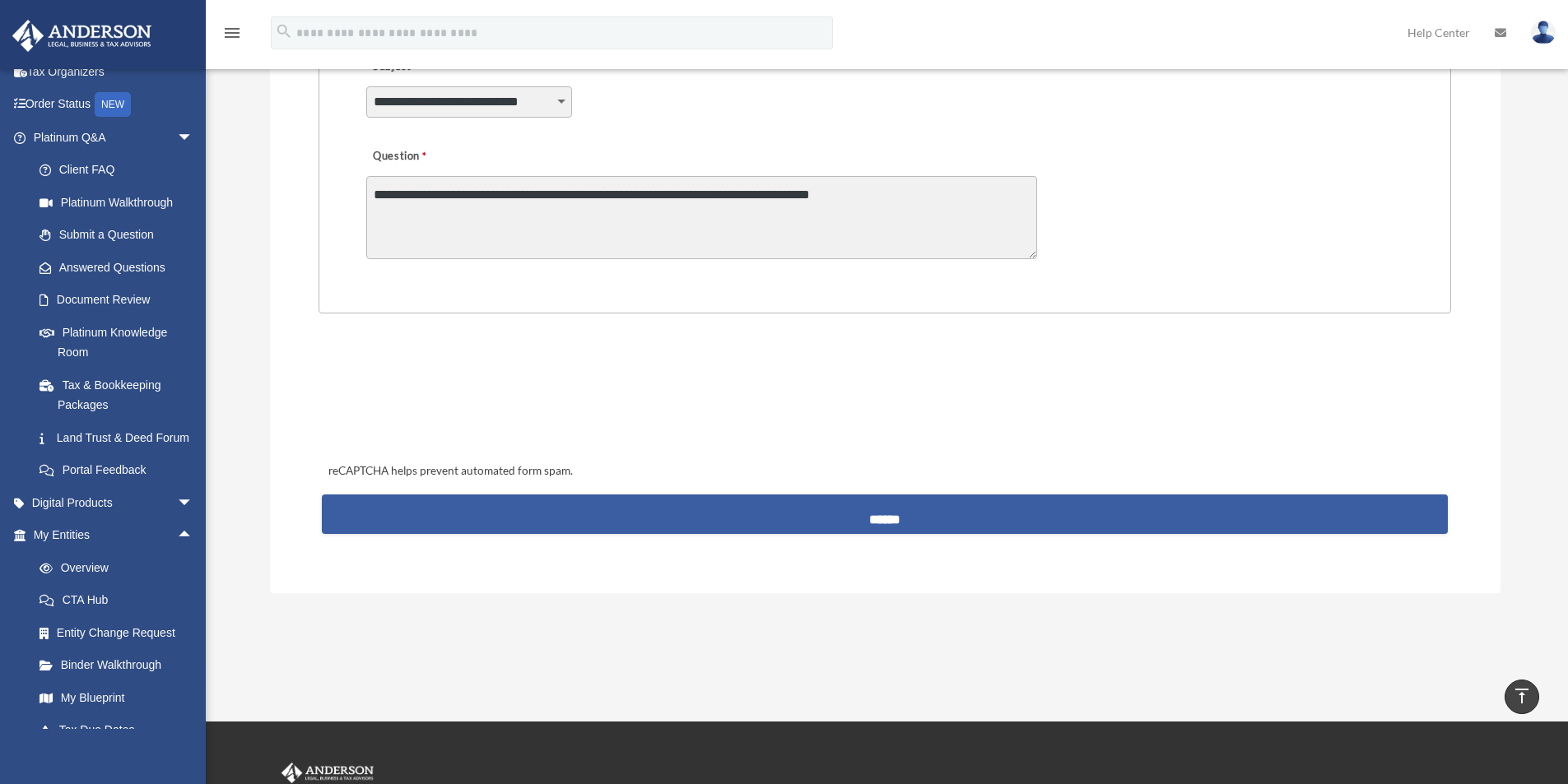
click at [897, 509] on input "******" at bounding box center [885, 513] width 1125 height 39
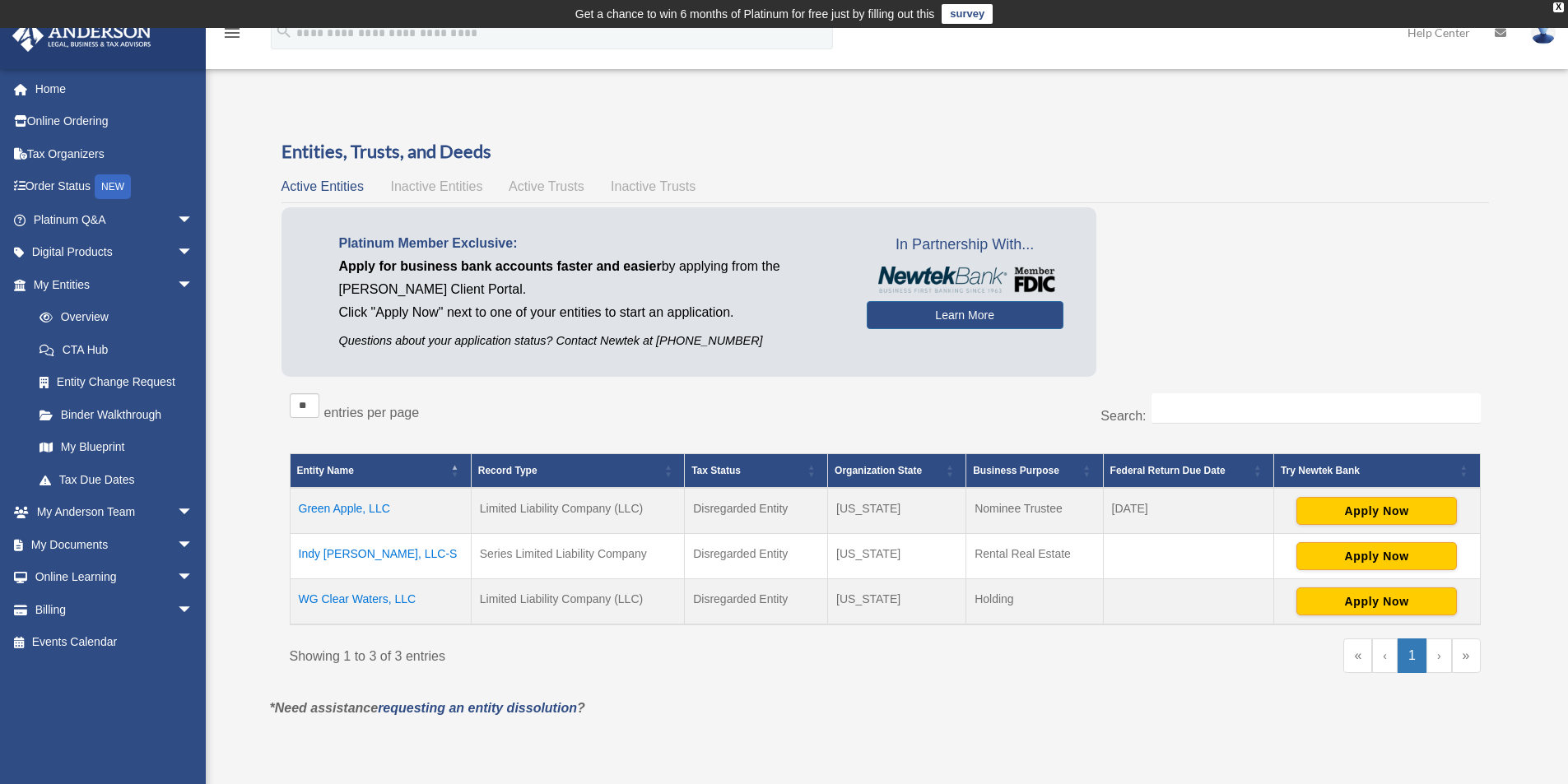
click at [346, 553] on td "Indy [PERSON_NAME], LLC-S" at bounding box center [380, 556] width 181 height 45
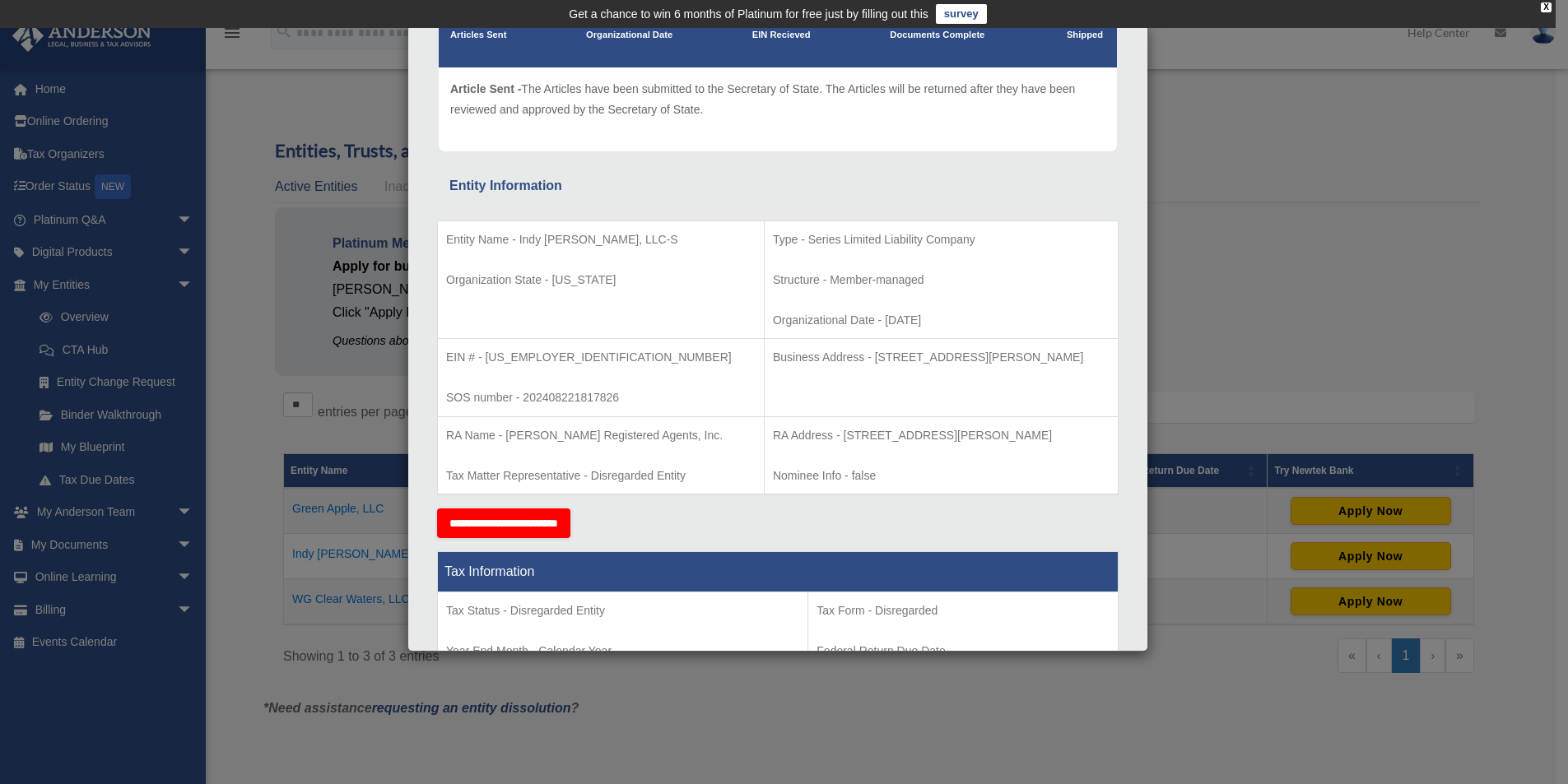
scroll to position [83, 0]
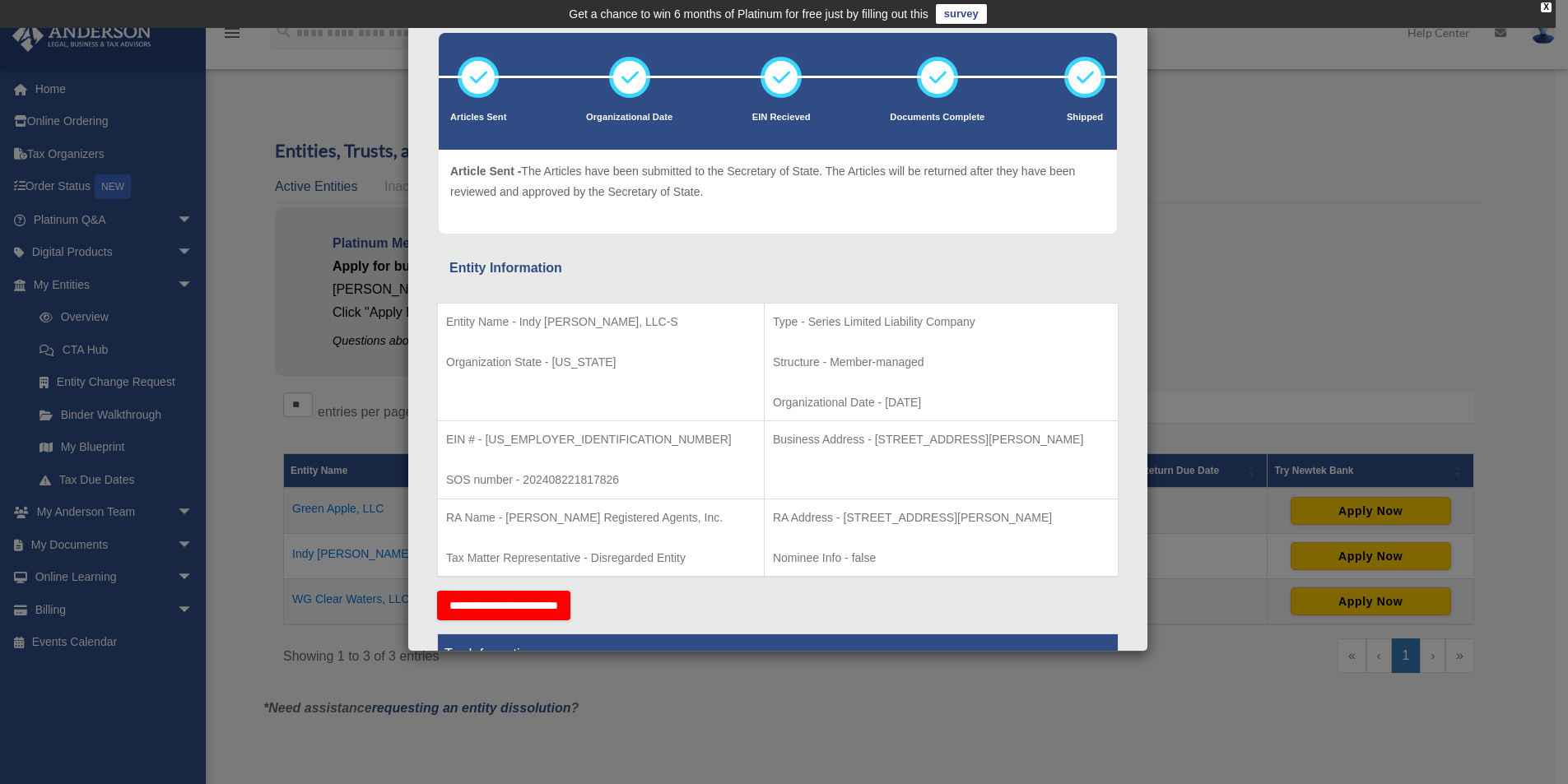
drag, startPoint x: 873, startPoint y: 404, endPoint x: 693, endPoint y: 323, distance: 197.4
click at [764, 323] on td "Type - Series Limited Liability Company Structure - Member-managed Organization…" at bounding box center [940, 362] width 353 height 118
click at [676, 328] on p "Entity Name - Indy [PERSON_NAME], LLC-S" at bounding box center [600, 322] width 309 height 21
drag, startPoint x: 664, startPoint y: 320, endPoint x: 519, endPoint y: 323, distance: 145.0
click at [519, 323] on p "Entity Name - Indy [PERSON_NAME], LLC-S" at bounding box center [600, 322] width 309 height 21
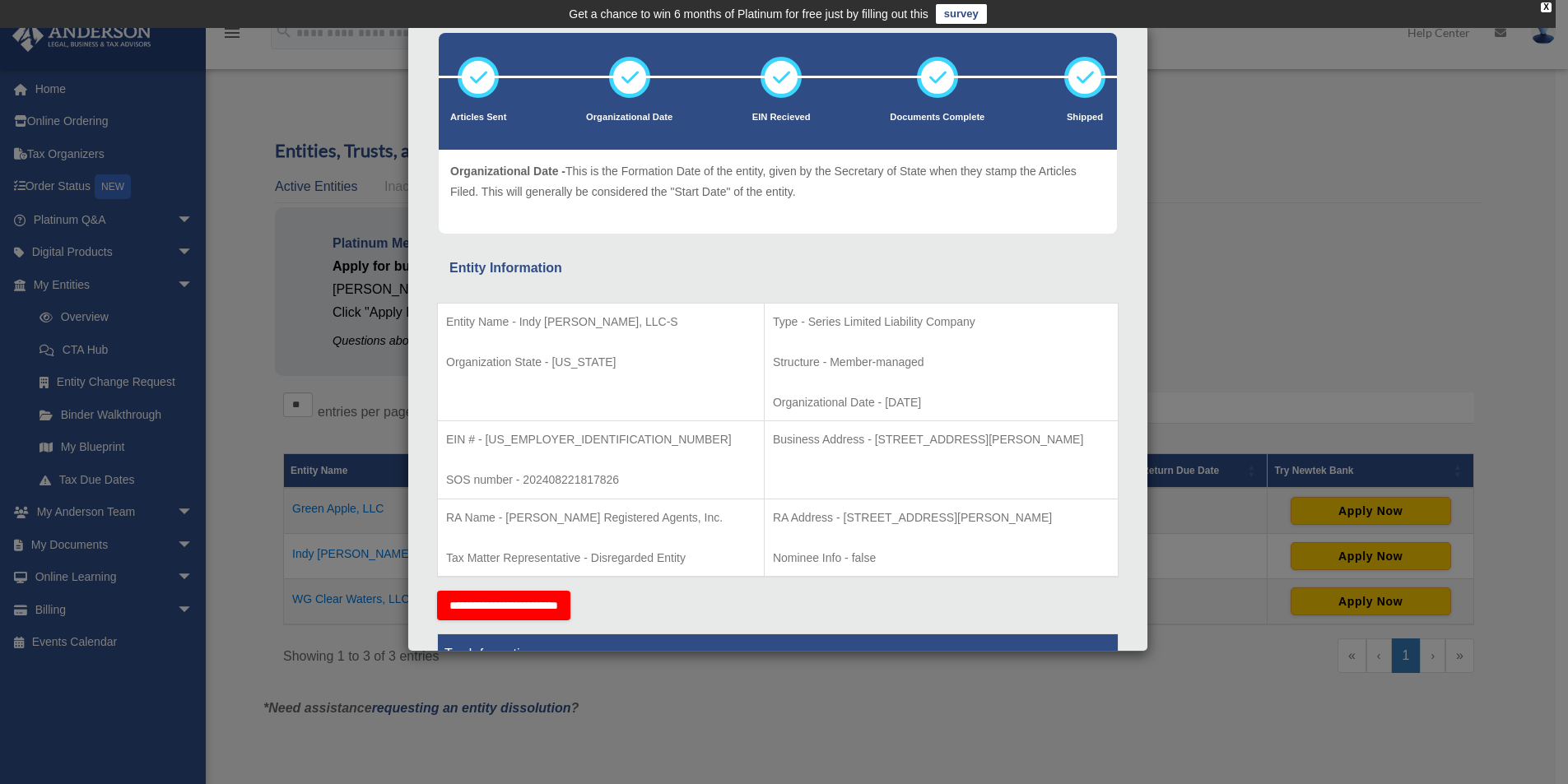
copy p "Indy Crystal Waters, LLC-S"
